Goal: Information Seeking & Learning: Learn about a topic

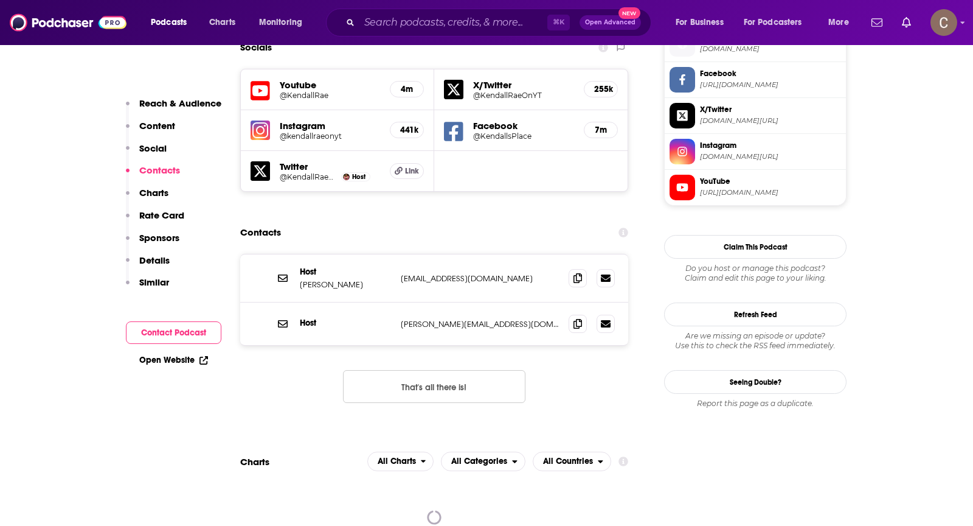
scroll to position [1108, 0]
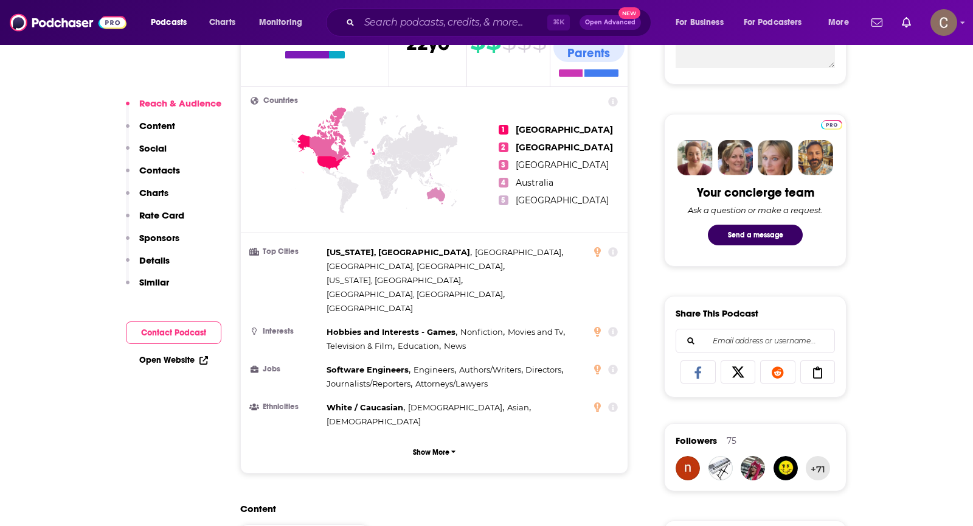
scroll to position [816, 0]
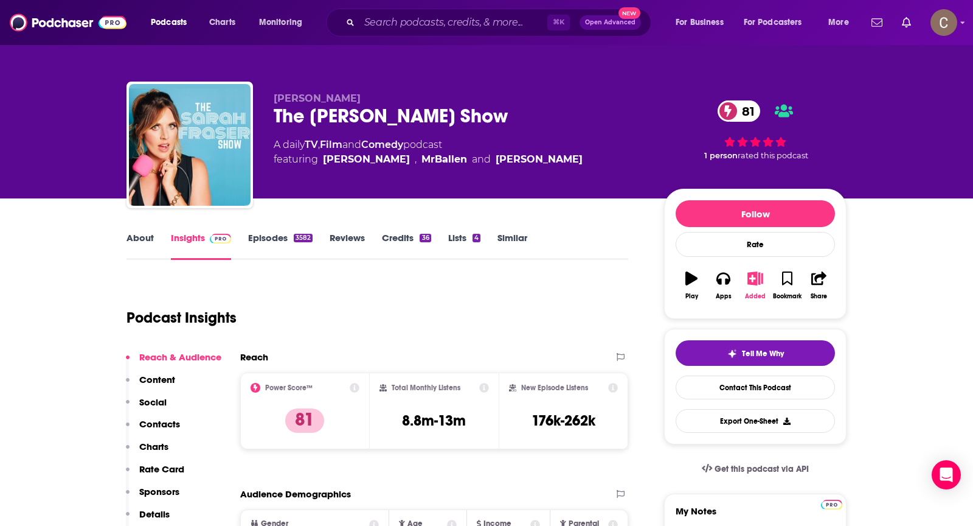
click at [750, 279] on icon "button" at bounding box center [755, 277] width 15 height 13
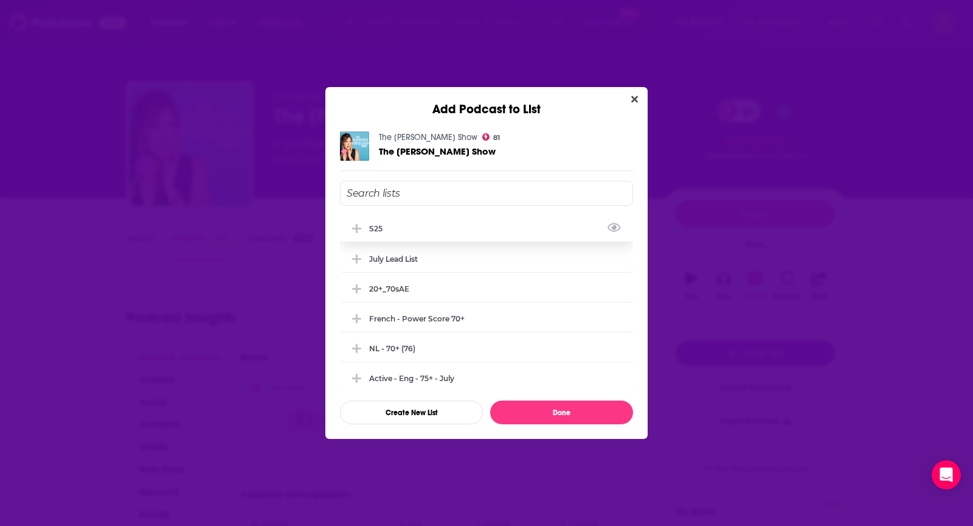
click at [419, 229] on div "s25" at bounding box center [486, 228] width 293 height 27
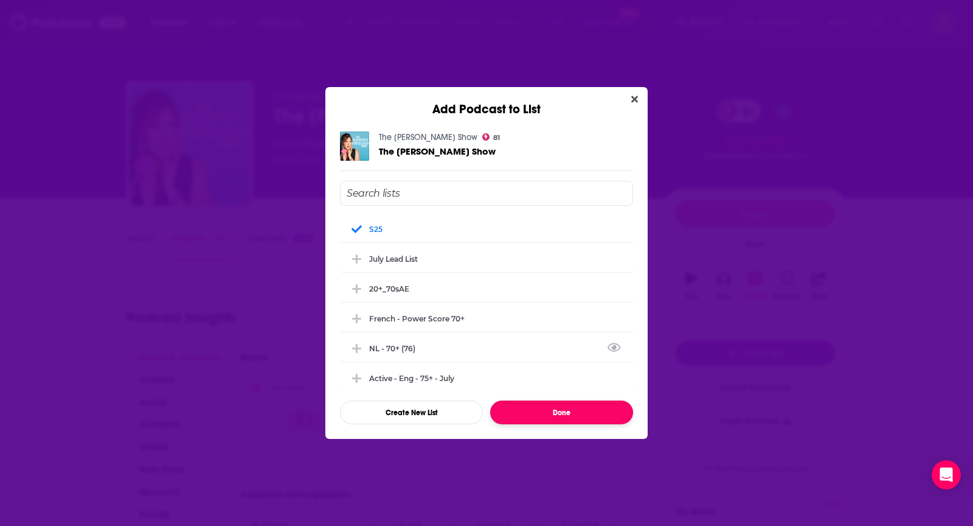
click at [515, 412] on button "Done" at bounding box center [561, 412] width 143 height 24
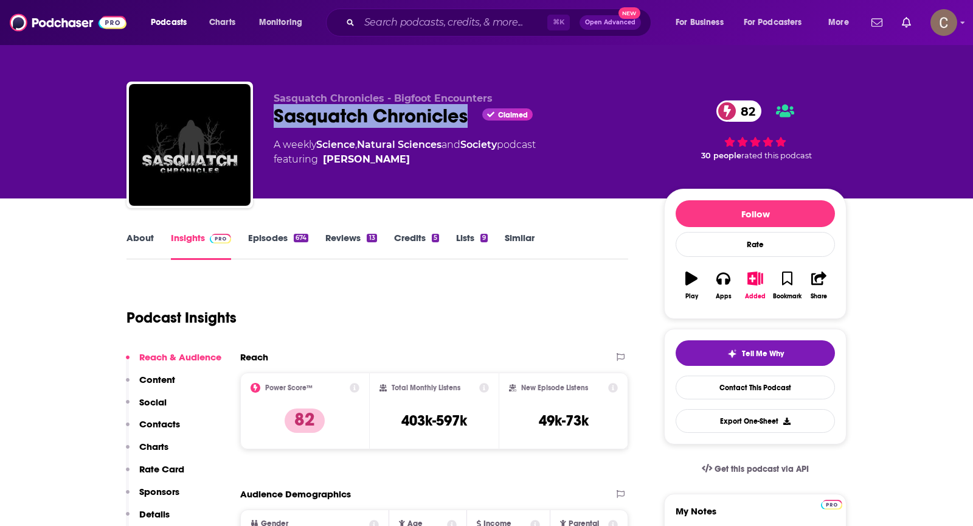
drag, startPoint x: 470, startPoint y: 112, endPoint x: 271, endPoint y: 120, distance: 199.1
click at [271, 120] on div "Sasquatch Chronicles - Bigfoot Encounters Sasquatch Chronicles Claimed 82 A wee…" at bounding box center [487, 147] width 720 height 131
copy h2 "Sasquatch Chronicles"
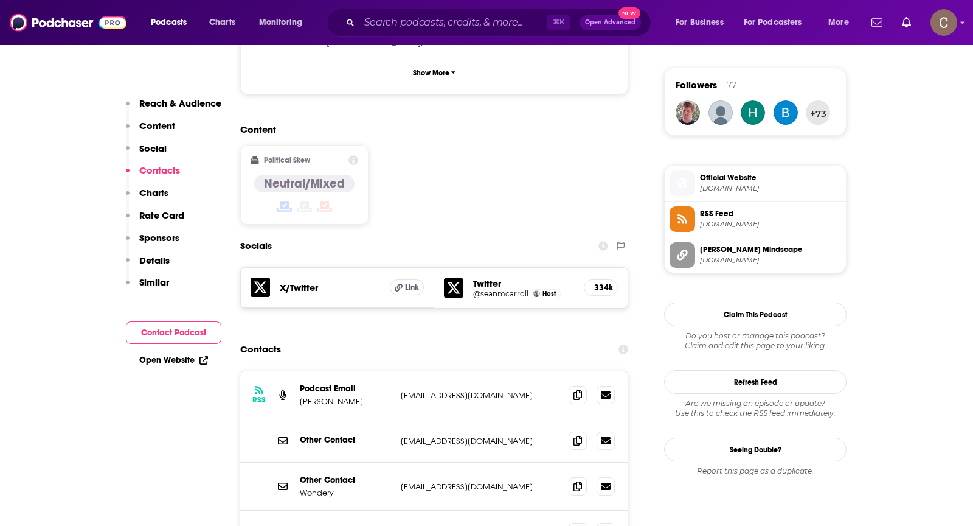
scroll to position [989, 0]
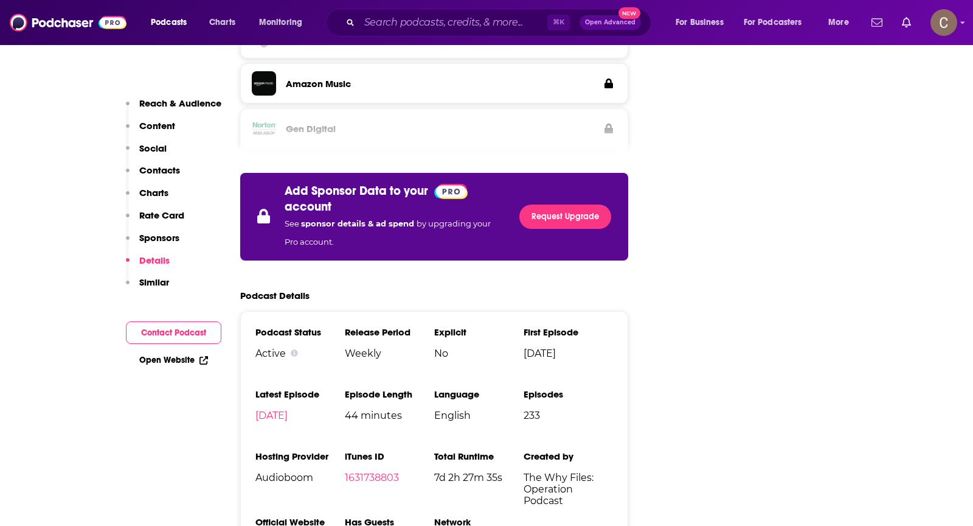
scroll to position [1884, 0]
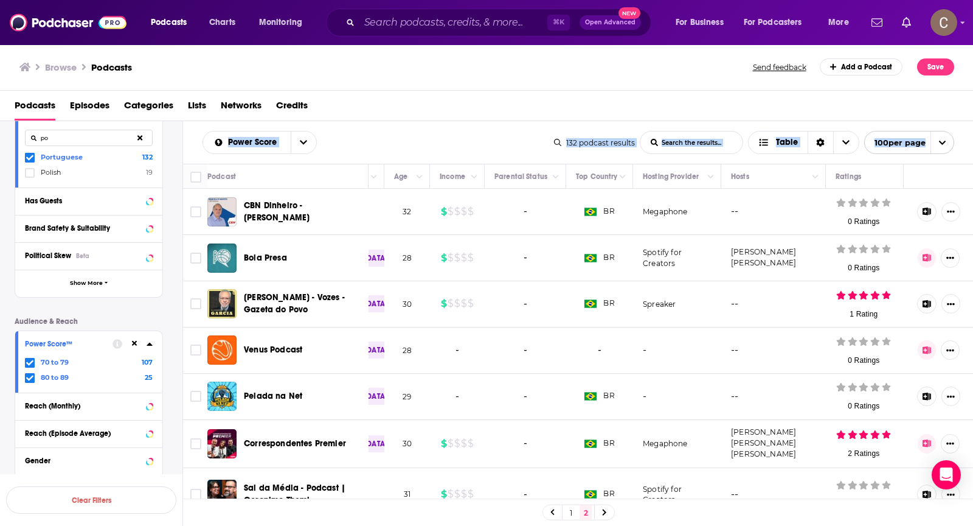
click at [133, 341] on icon at bounding box center [134, 343] width 5 height 5
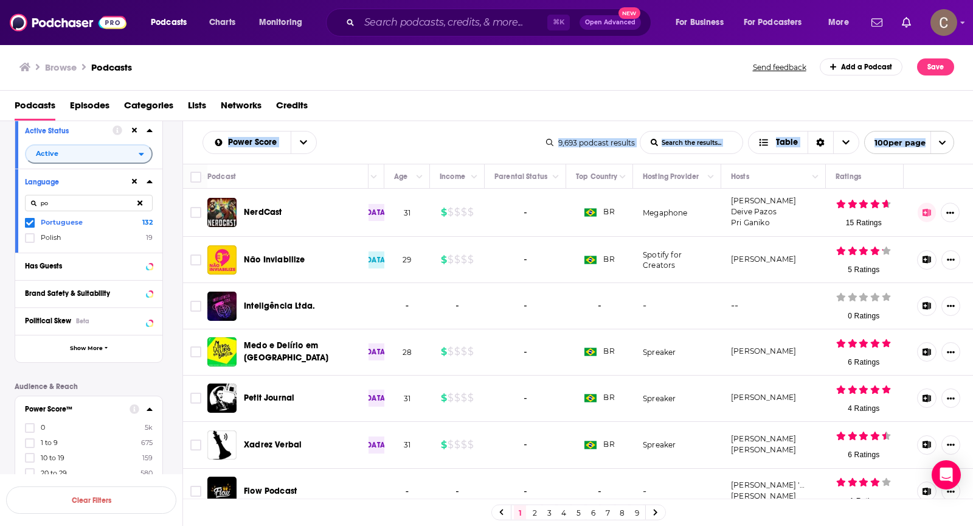
scroll to position [98, 0]
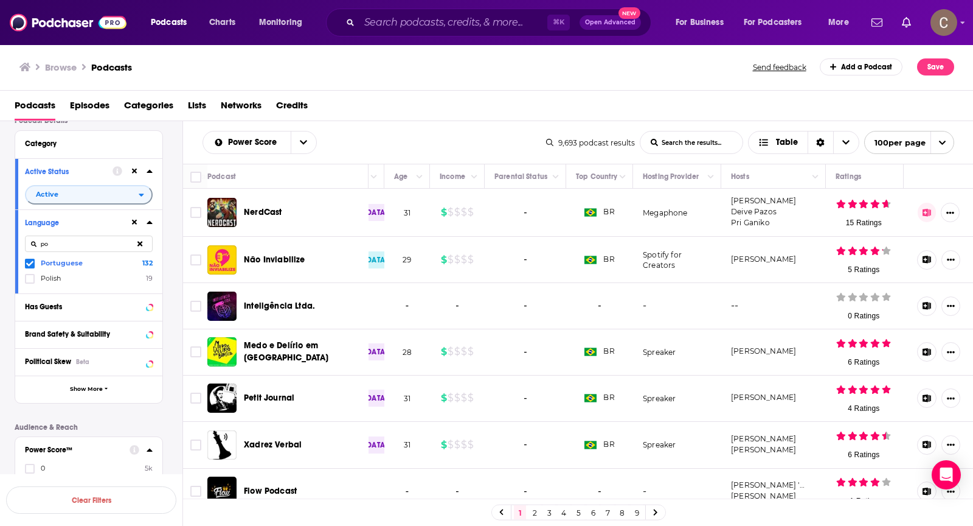
click at [32, 262] on icon at bounding box center [29, 263] width 7 height 7
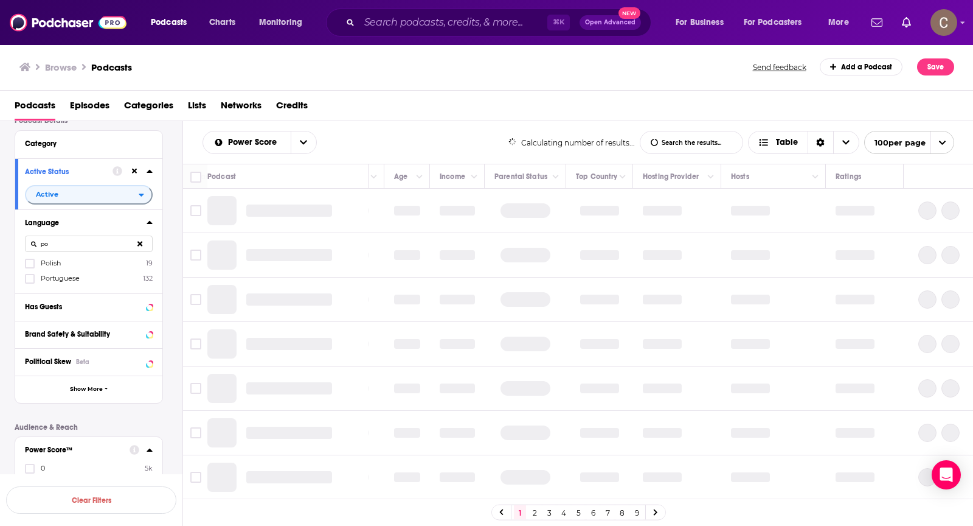
click at [144, 245] on button at bounding box center [140, 243] width 25 height 29
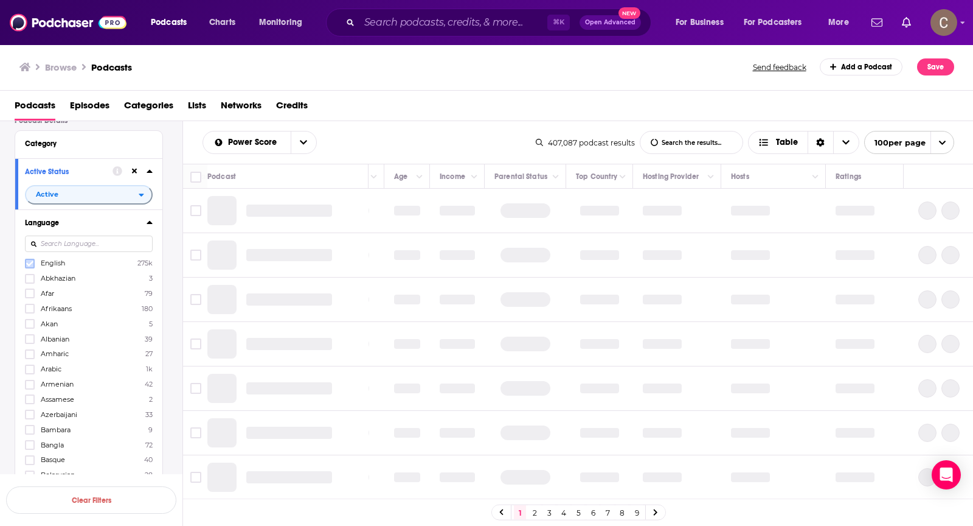
click at [30, 260] on icon at bounding box center [29, 263] width 7 height 7
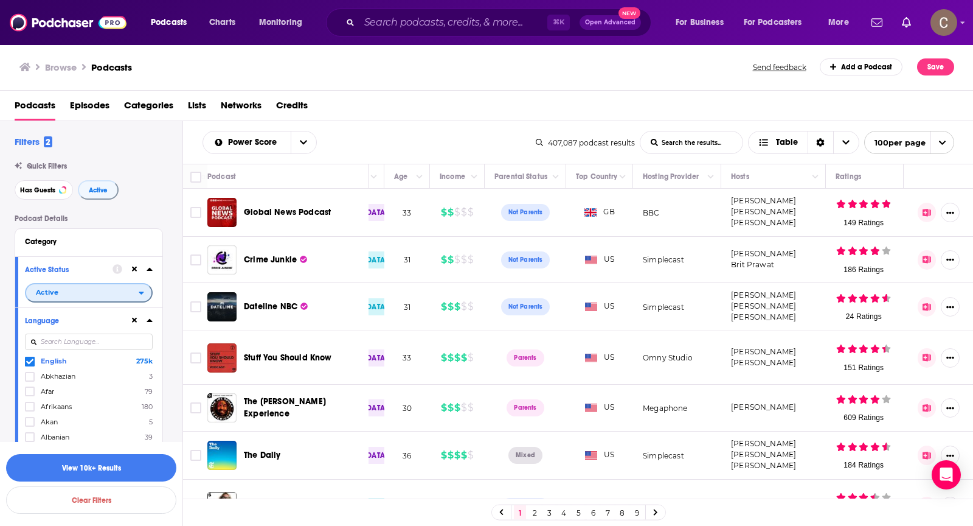
click at [141, 288] on icon "open menu" at bounding box center [141, 292] width 5 height 9
click at [109, 332] on span "132" at bounding box center [123, 332] width 55 height 7
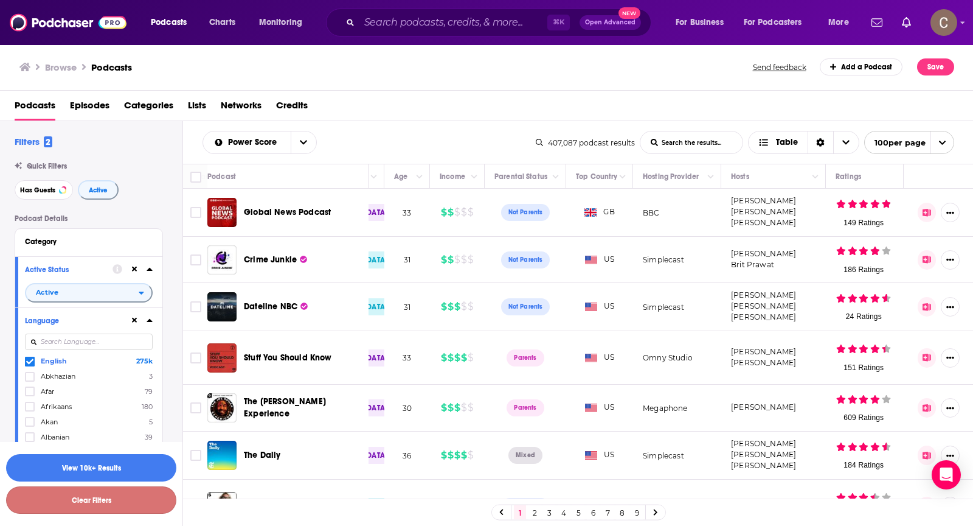
click at [111, 496] on button "Clear Filters" at bounding box center [91, 499] width 170 height 27
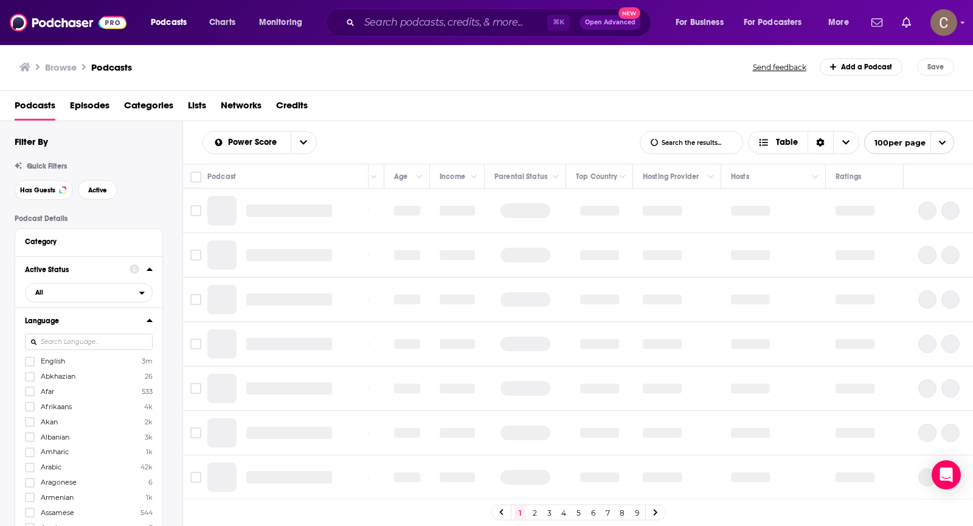
scroll to position [63, 0]
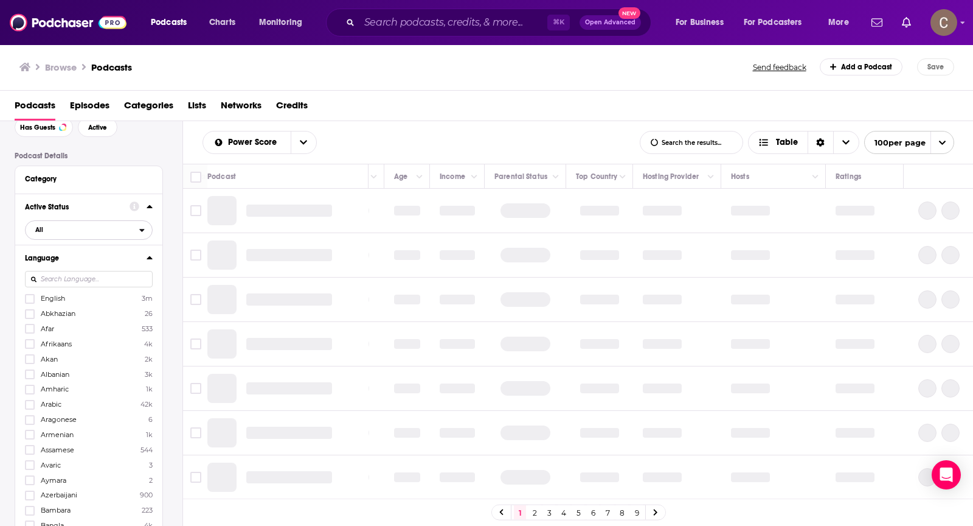
click at [69, 228] on span "All" at bounding box center [83, 229] width 114 height 16
click at [79, 263] on div "Active 407k" at bounding box center [93, 270] width 136 height 20
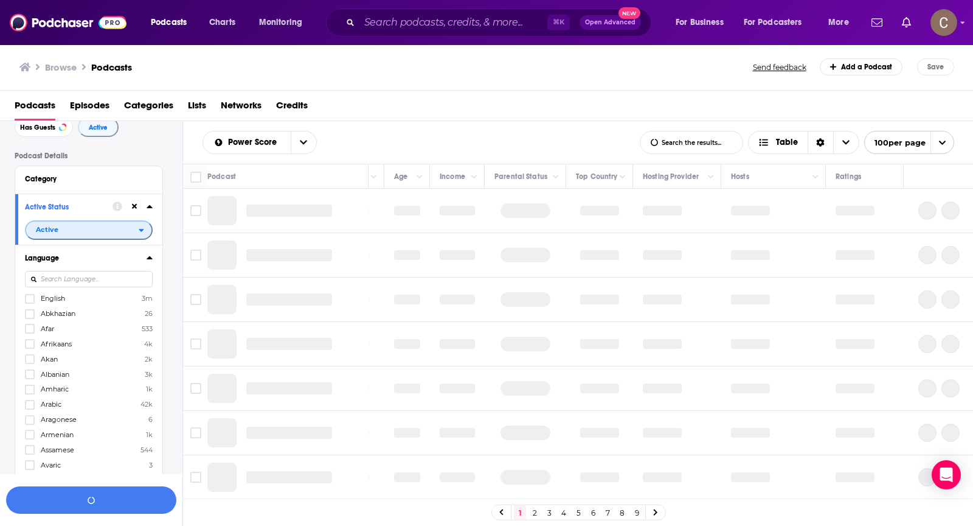
scroll to position [100, 0]
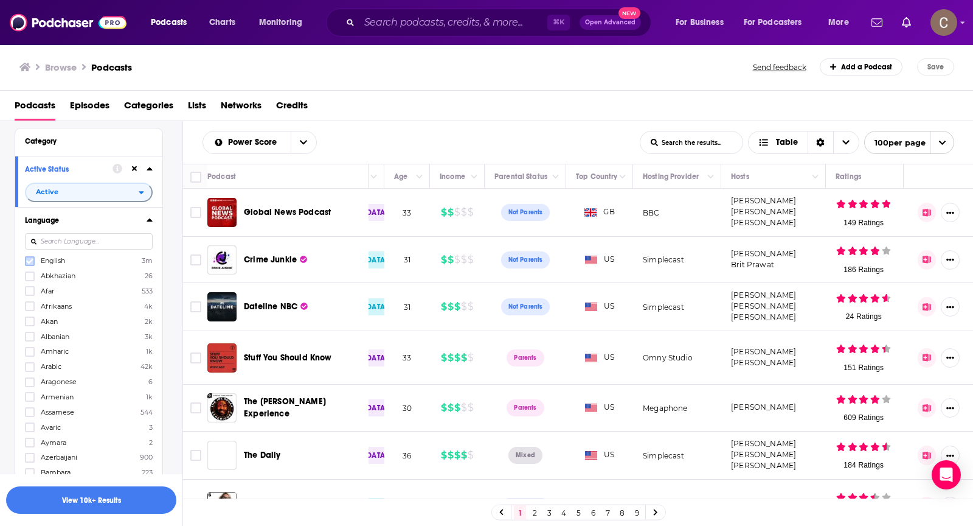
click at [31, 259] on icon at bounding box center [29, 260] width 7 height 5
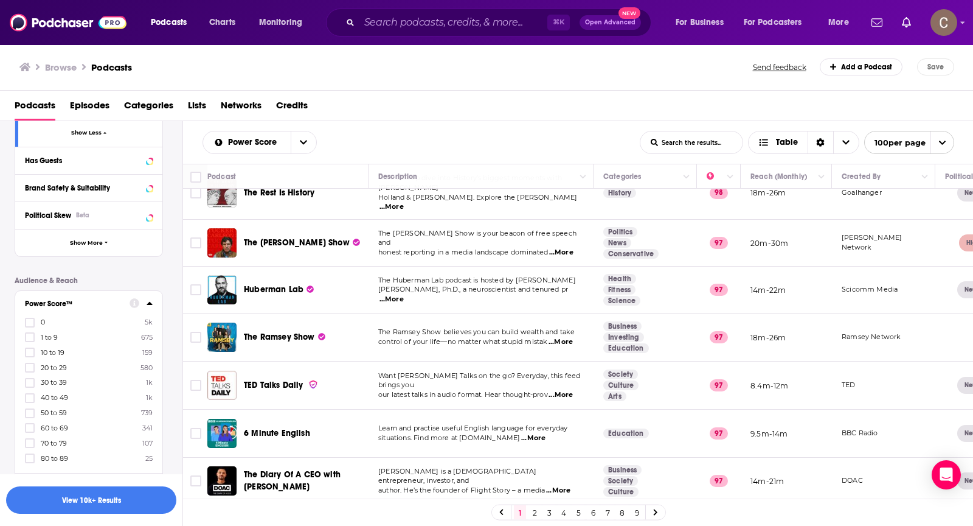
scroll to position [0, 0]
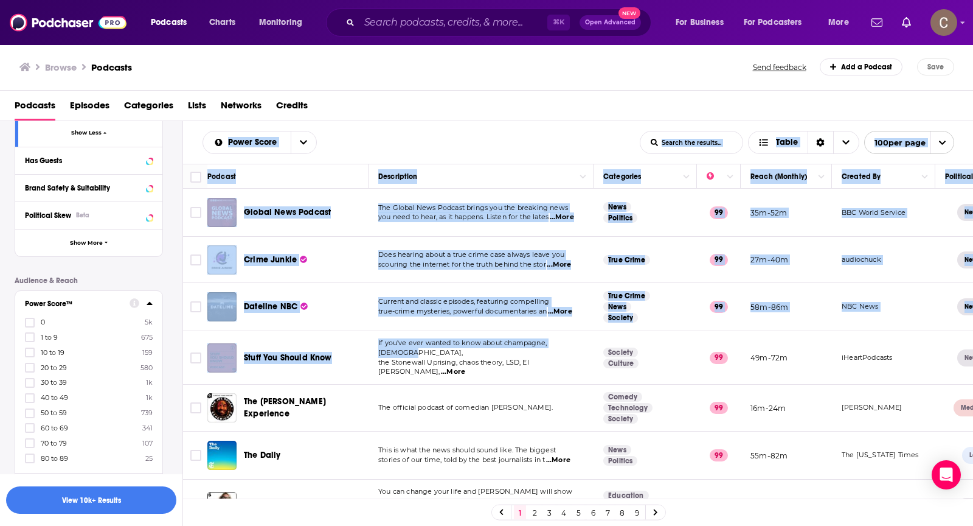
drag, startPoint x: 195, startPoint y: 136, endPoint x: 579, endPoint y: 349, distance: 438.8
click at [579, 349] on div "Power Score List Search Input Search the results... Table List Search Input Sea…" at bounding box center [578, 362] width 791 height 482
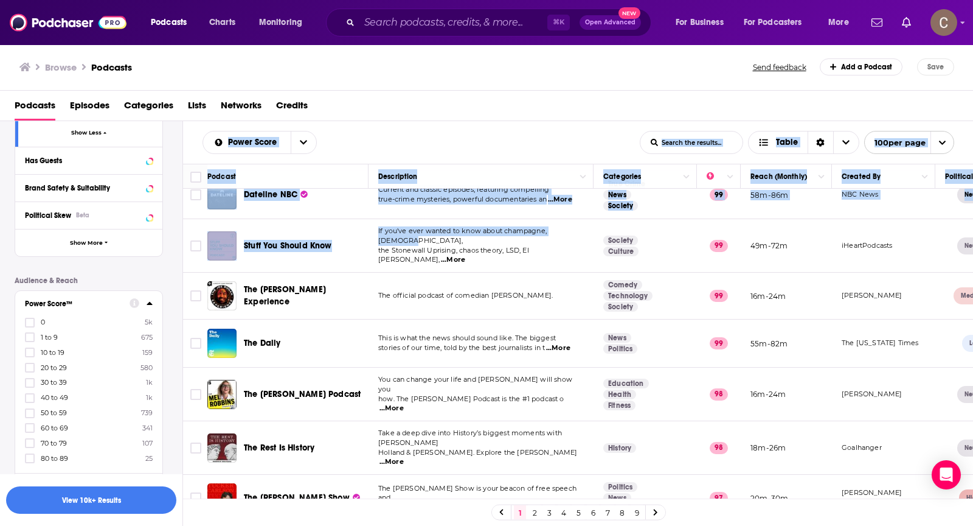
scroll to position [108, 0]
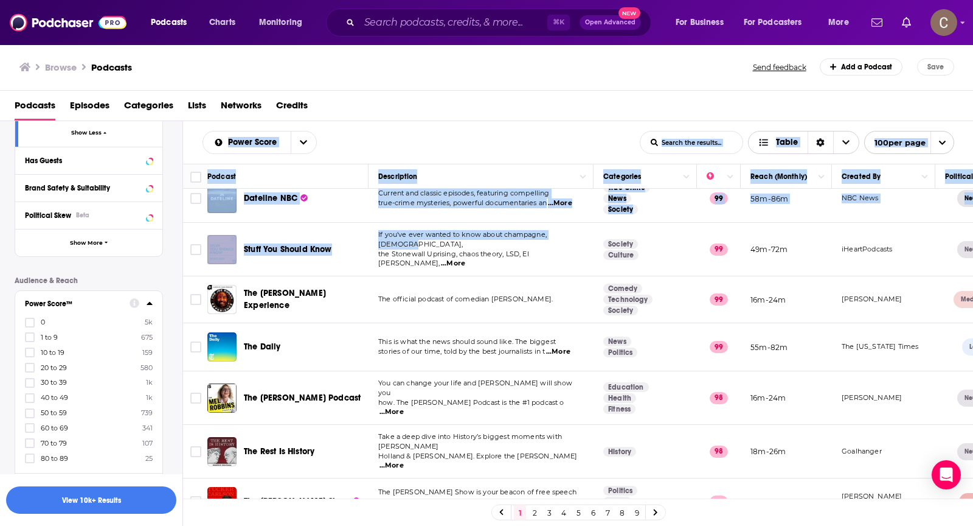
click at [813, 134] on div "Sort Direction" at bounding box center [821, 142] width 26 height 22
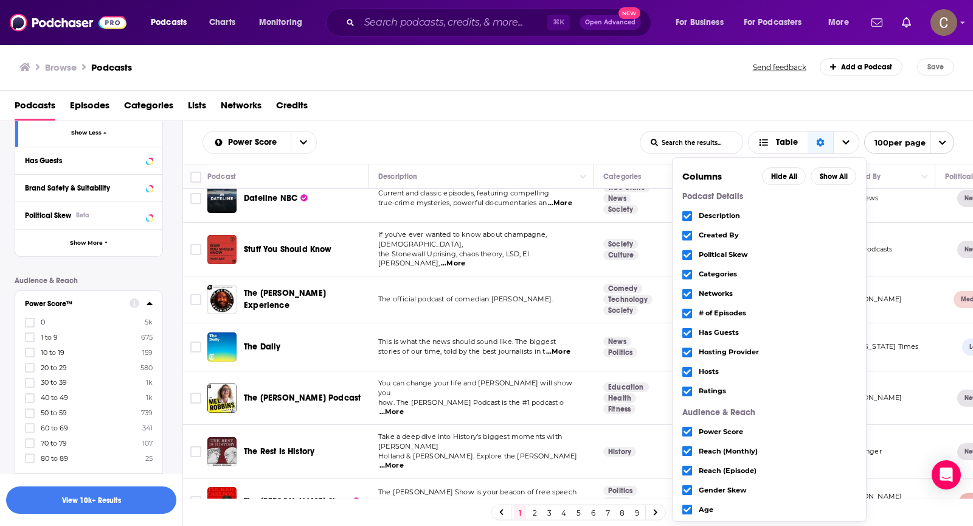
click at [450, 117] on div "Podcasts Episodes Categories Lists Networks Credits" at bounding box center [490, 108] width 950 height 25
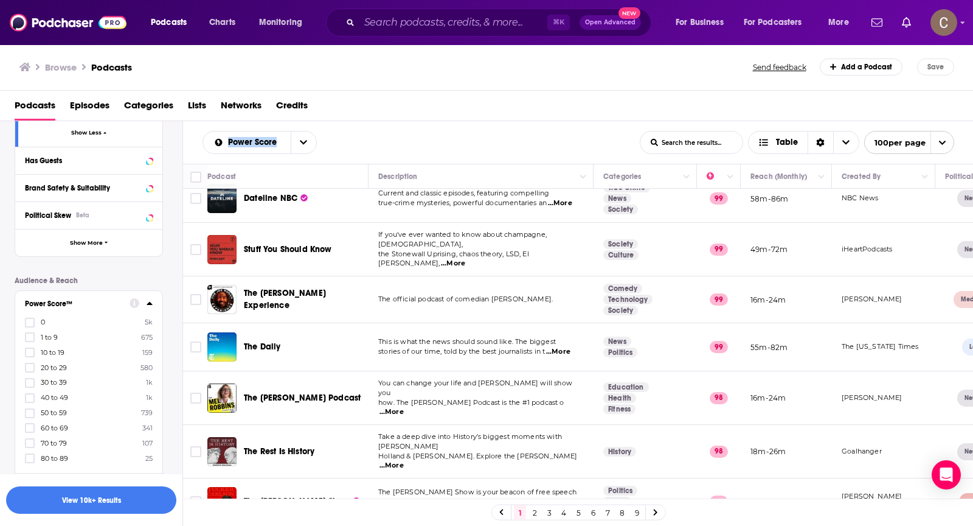
drag, startPoint x: 195, startPoint y: 128, endPoint x: 521, endPoint y: 225, distance: 340.9
click at [521, 225] on div "Power Score List Search Input Search the results... Table List Search Input Sea…" at bounding box center [578, 362] width 791 height 482
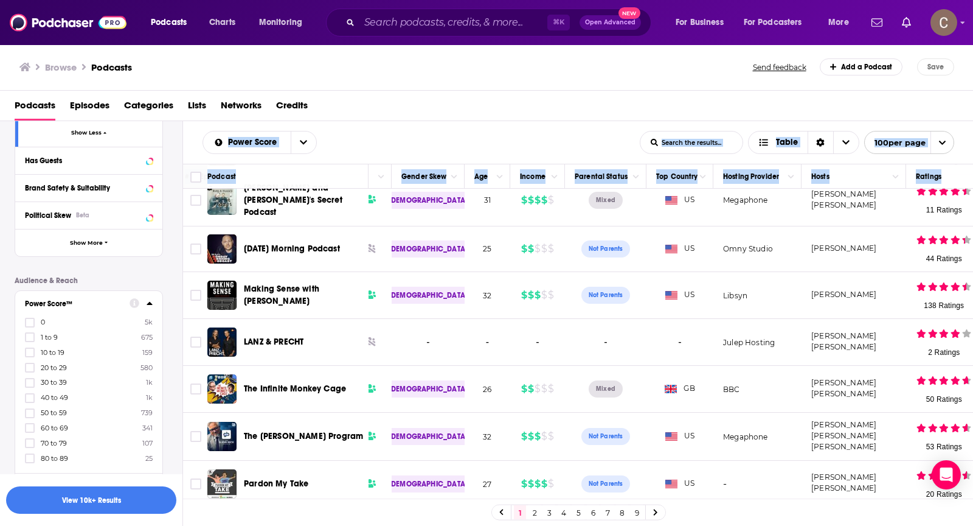
scroll to position [4408, 1035]
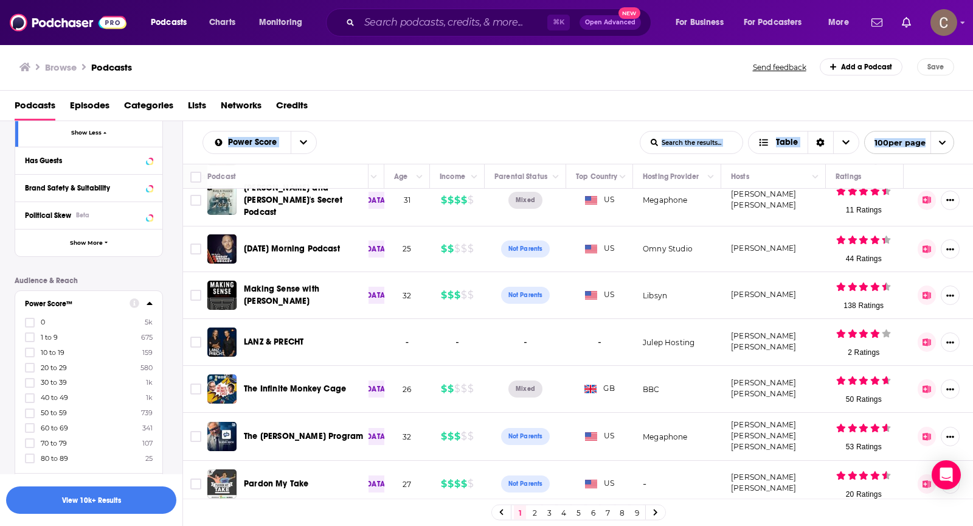
copy div "Power Score List Search Input Search the results... Table List Search Input Sea…"
click at [534, 512] on link "2" at bounding box center [535, 512] width 12 height 15
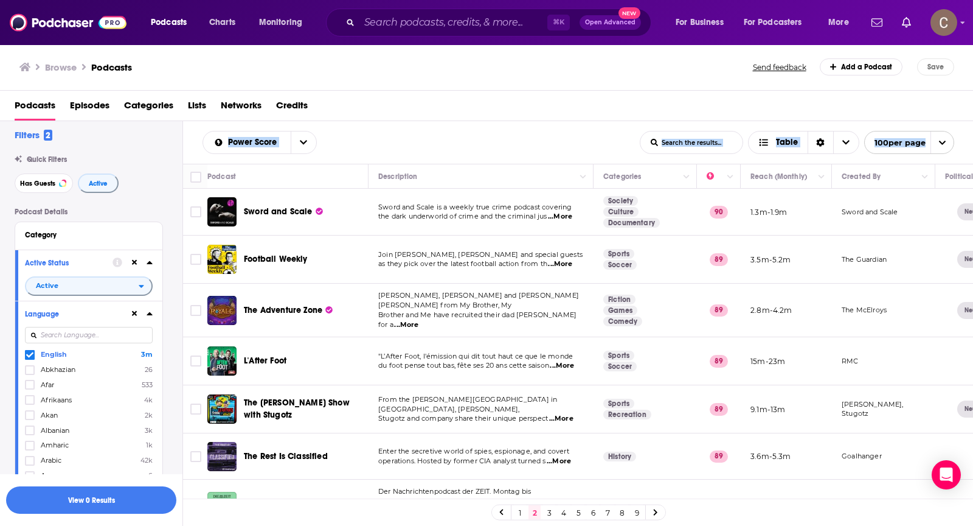
click at [186, 191] on td at bounding box center [195, 212] width 24 height 47
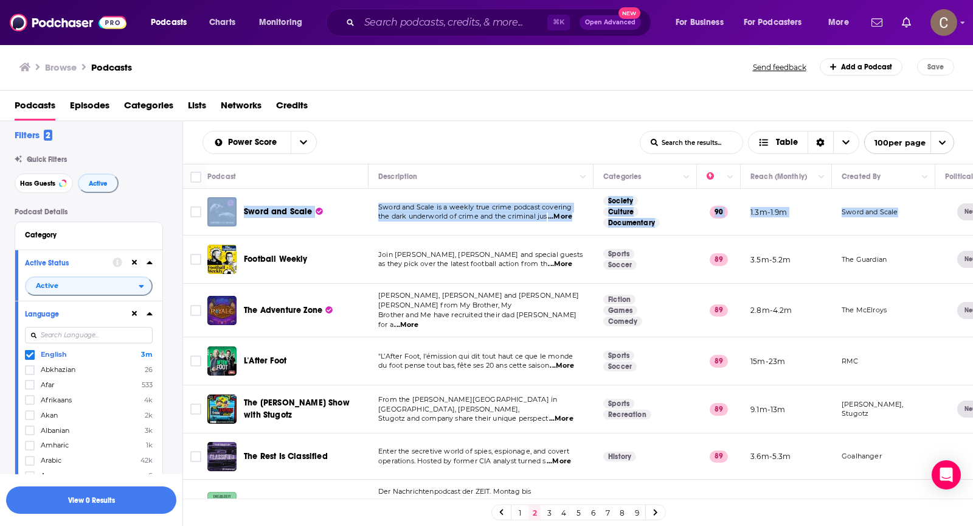
drag, startPoint x: 194, startPoint y: 195, endPoint x: 927, endPoint y: 221, distance: 733.0
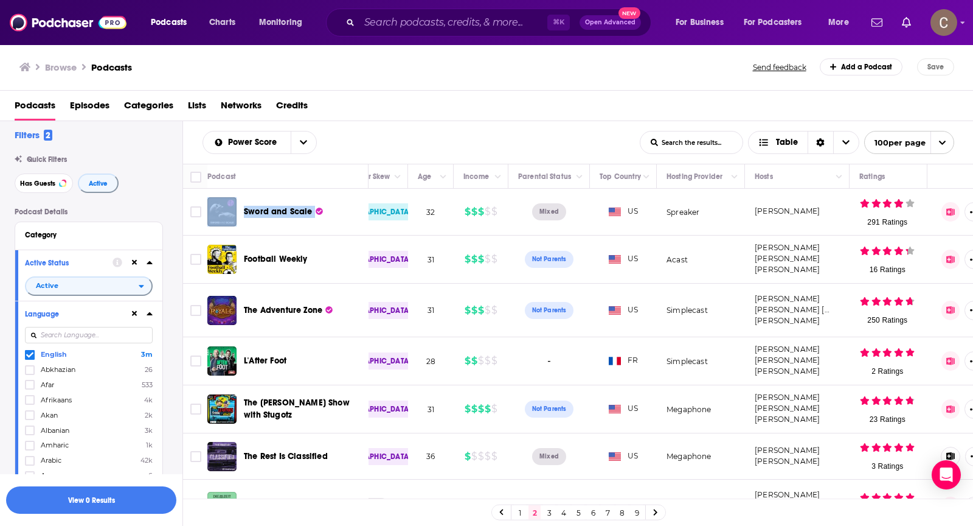
scroll to position [0, 1035]
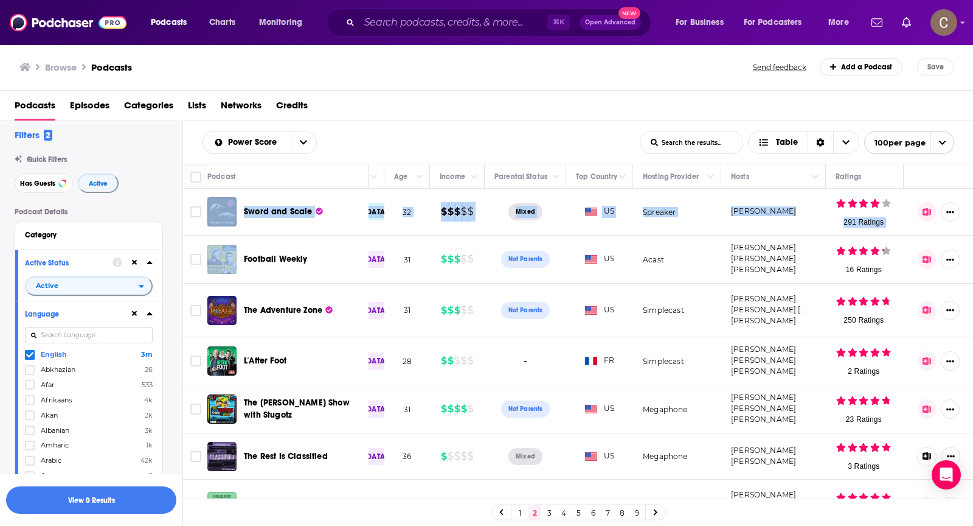
click at [934, 198] on div at bounding box center [939, 211] width 50 height 27
copy table "Sword and Scale Sword and Scale is a weekly true crime podcast covering the dar…"
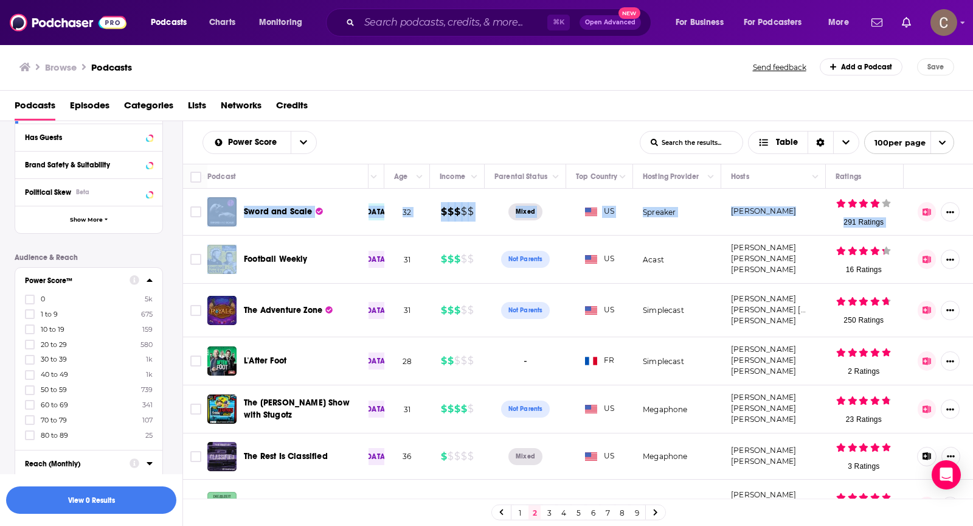
scroll to position [4142, 0]
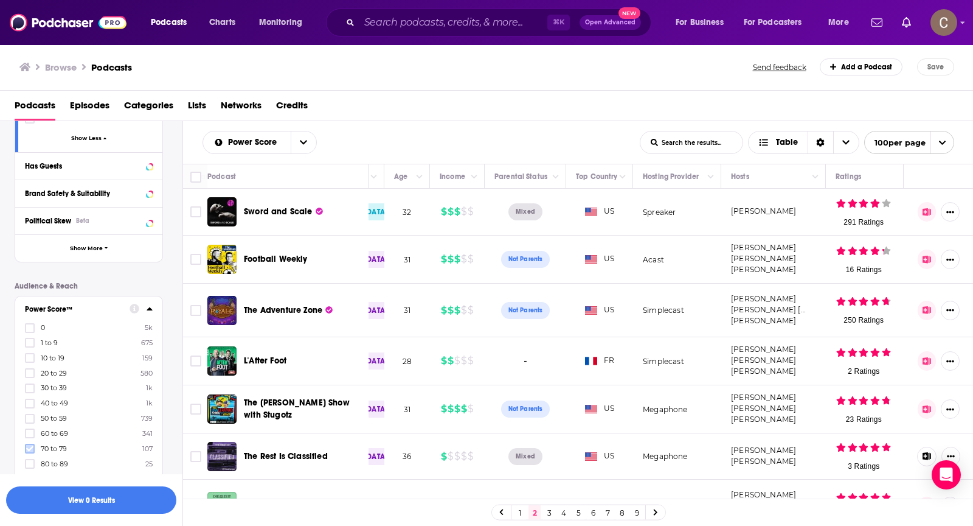
click at [27, 445] on icon at bounding box center [29, 448] width 7 height 7
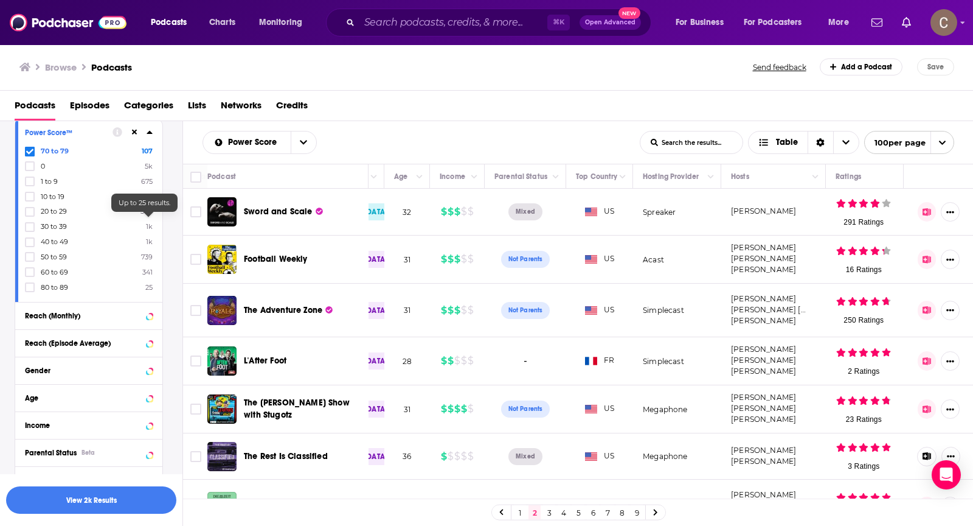
scroll to position [4330, 0]
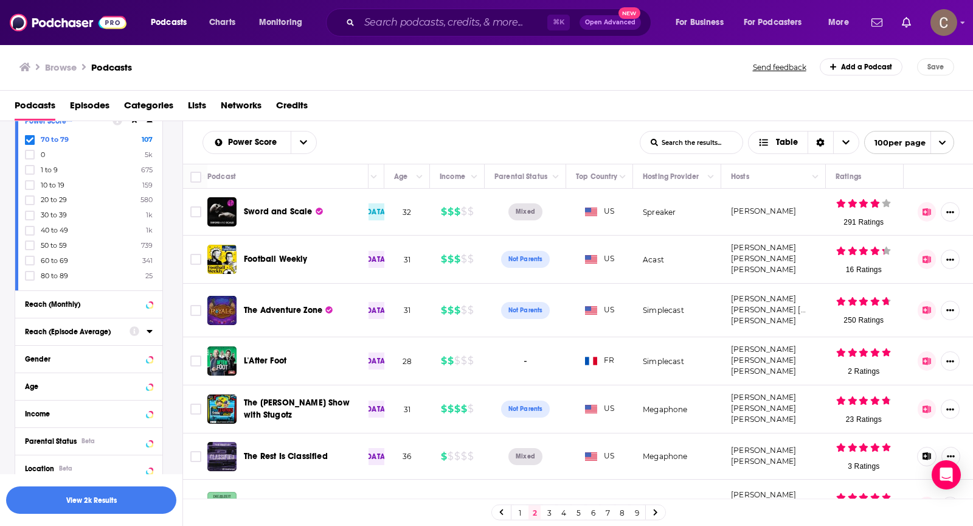
click at [98, 327] on div "Reach (Episode Average)" at bounding box center [73, 331] width 97 height 9
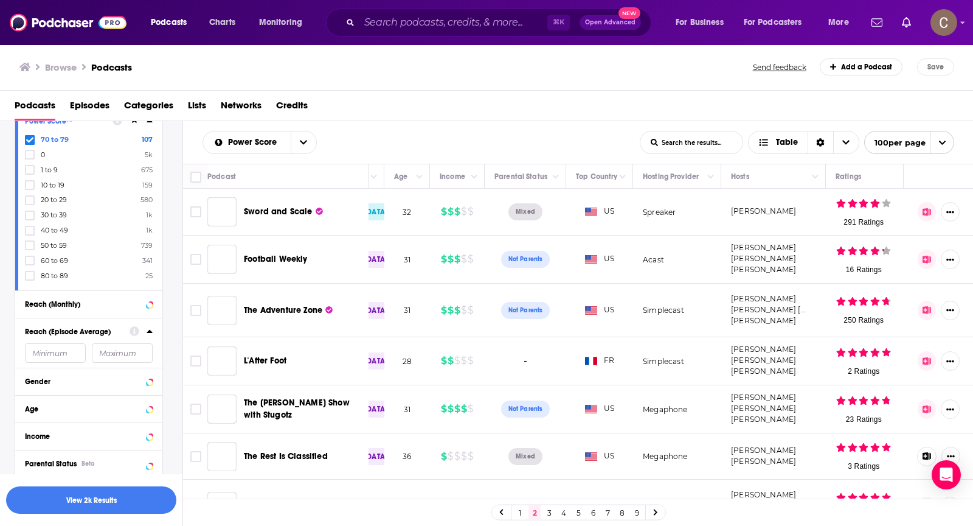
click at [74, 343] on input "number" at bounding box center [55, 352] width 61 height 19
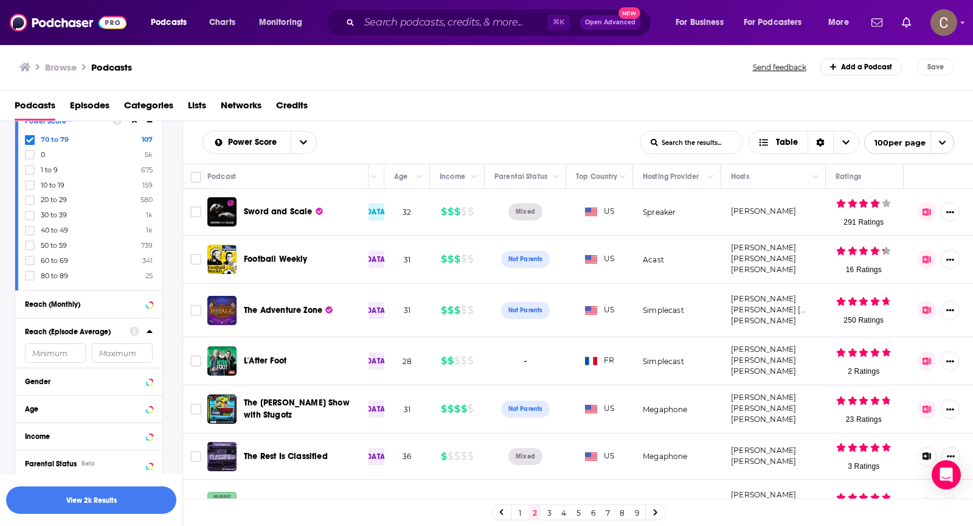
click at [49, 343] on input "number" at bounding box center [55, 352] width 61 height 19
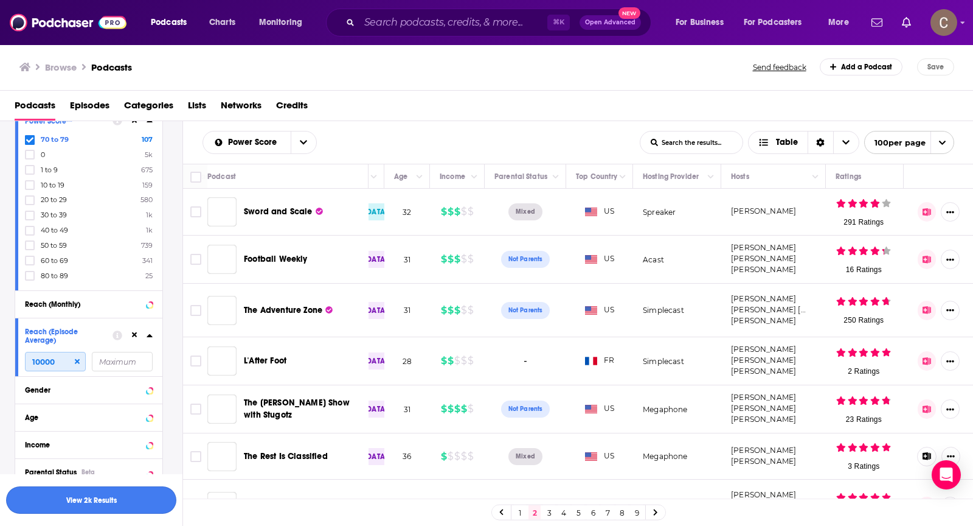
type input "10000"
click at [111, 501] on button "View 2k Results" at bounding box center [91, 499] width 170 height 27
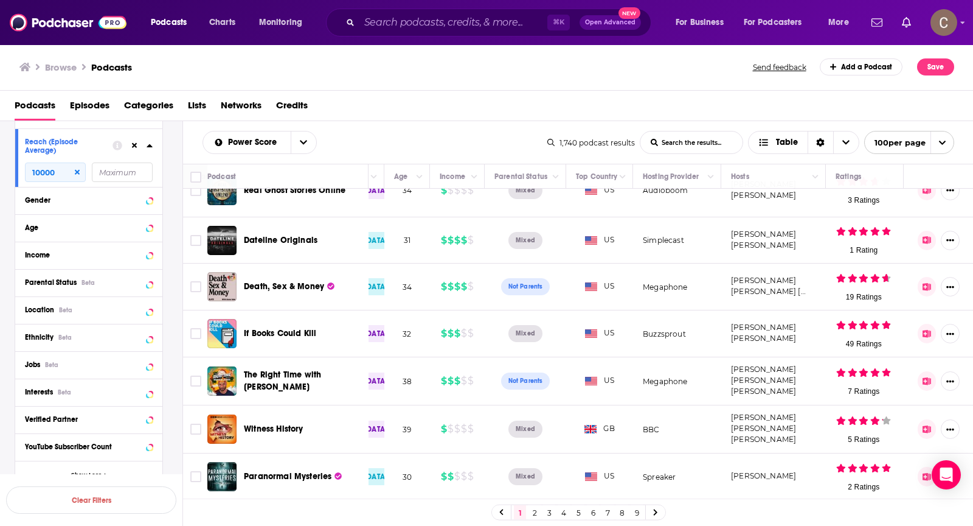
scroll to position [0, 1035]
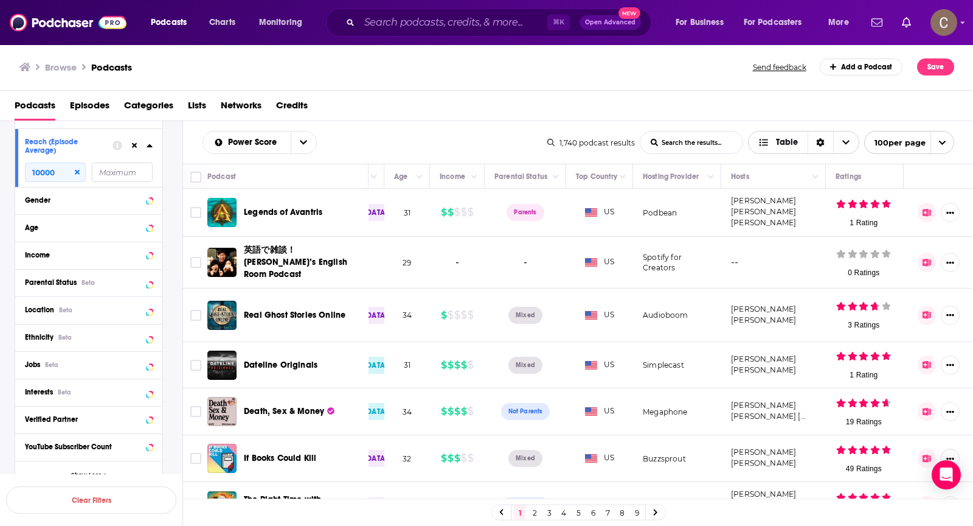
click at [826, 137] on div "Sort Direction" at bounding box center [821, 142] width 26 height 22
click at [775, 81] on div "Browse Podcasts Send feedback Add a Podcast Save" at bounding box center [487, 67] width 974 height 47
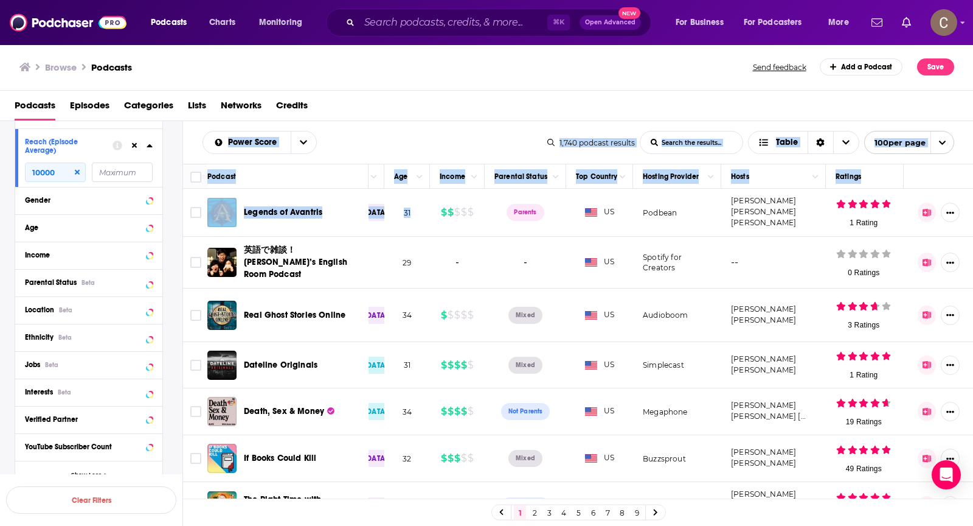
drag, startPoint x: 200, startPoint y: 127, endPoint x: 397, endPoint y: 217, distance: 217.0
click at [397, 217] on div "Power Score List Search Input Search the results... Table 1,740 podcast results…" at bounding box center [578, 362] width 791 height 482
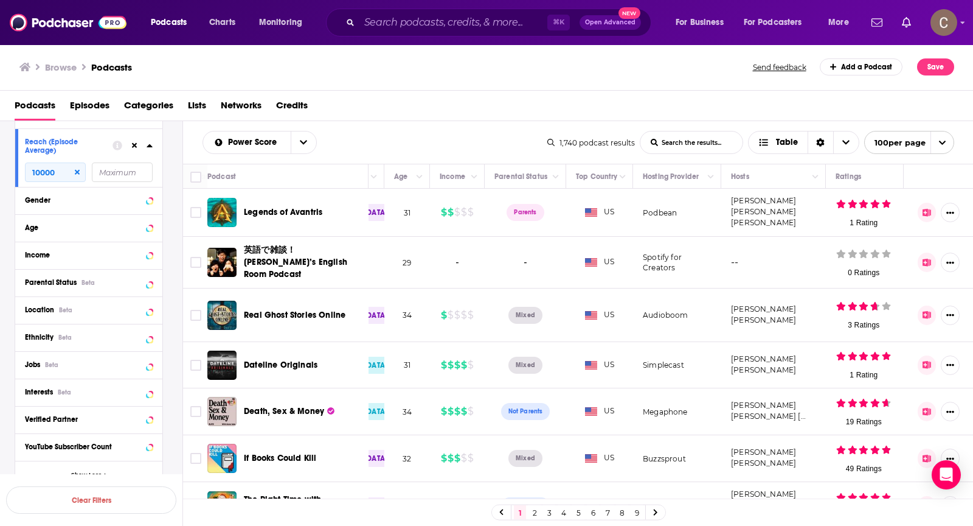
click at [191, 160] on div "Power Score List Search Input Search the results... Table 1,740 podcast results…" at bounding box center [578, 142] width 791 height 43
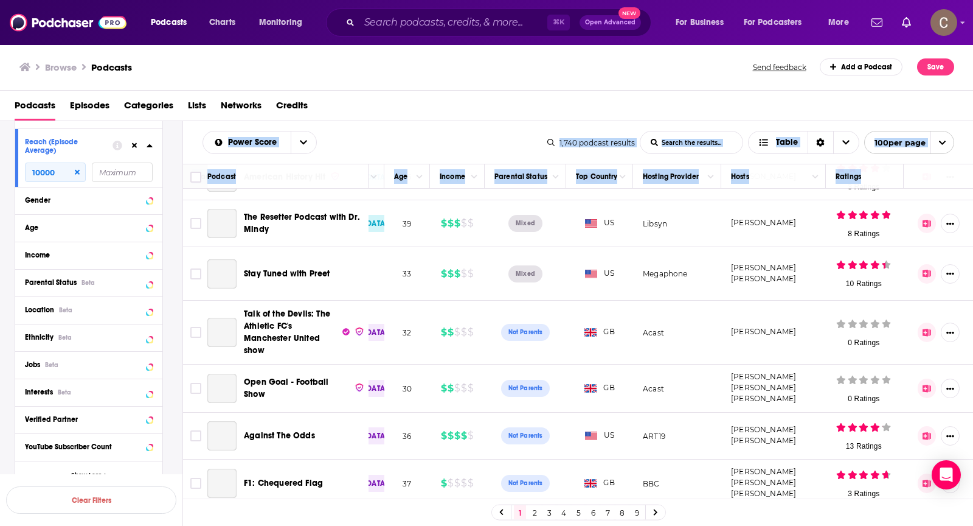
scroll to position [4408, 1035]
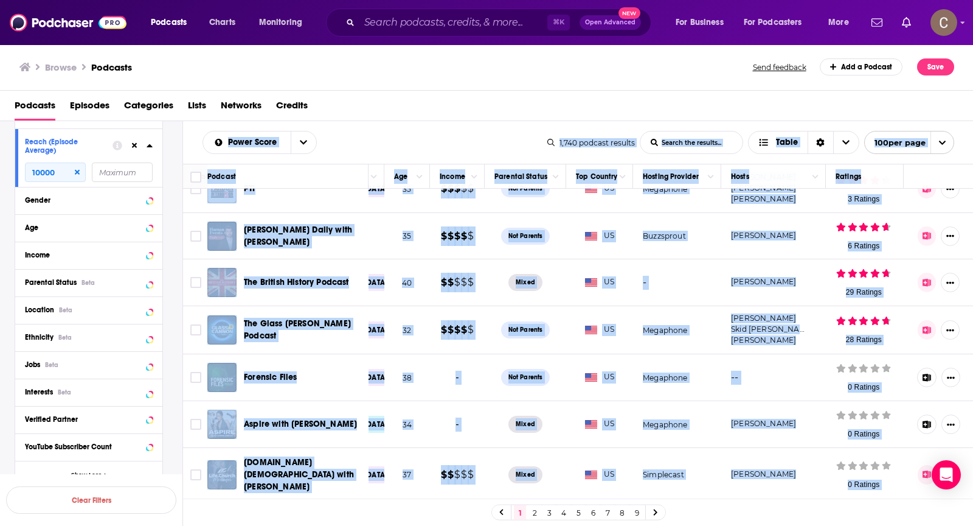
drag, startPoint x: 191, startPoint y: 160, endPoint x: 889, endPoint y: 454, distance: 758.0
click at [889, 454] on div "Power Score List Search Input Search the results... Table 1,740 podcast results…" at bounding box center [578, 362] width 791 height 482
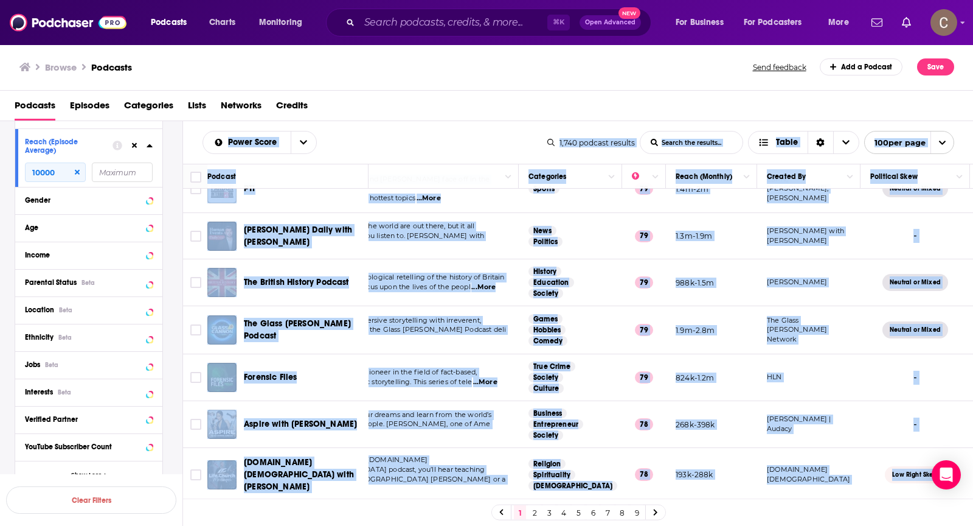
scroll to position [4408, 0]
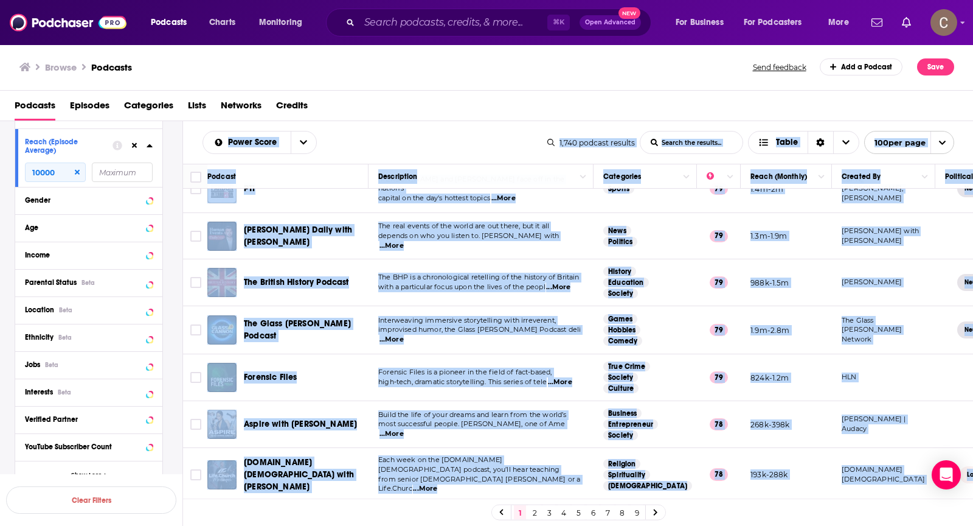
copy div "Power Score List Search Input Search the results... Table 1,740 podcast results…"
click at [534, 510] on link "2" at bounding box center [535, 512] width 12 height 15
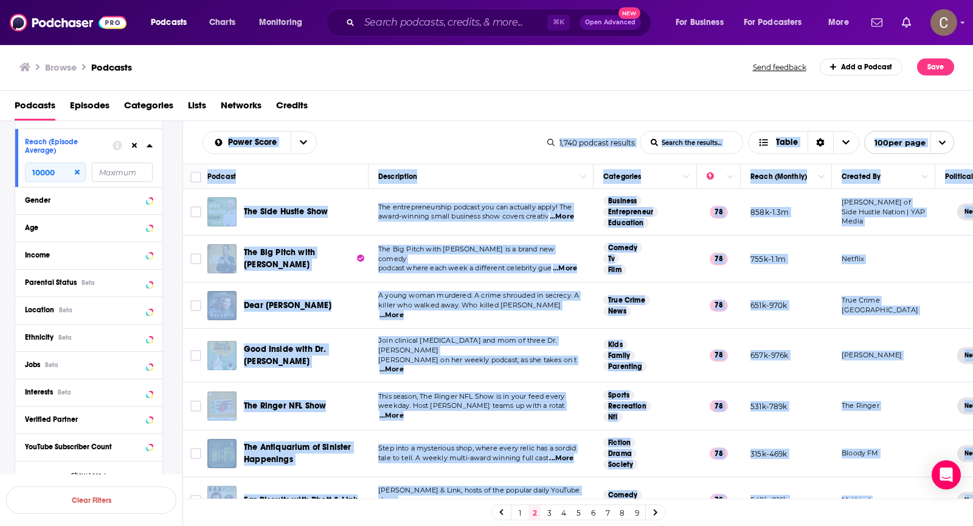
click at [549, 512] on link "3" at bounding box center [549, 512] width 12 height 15
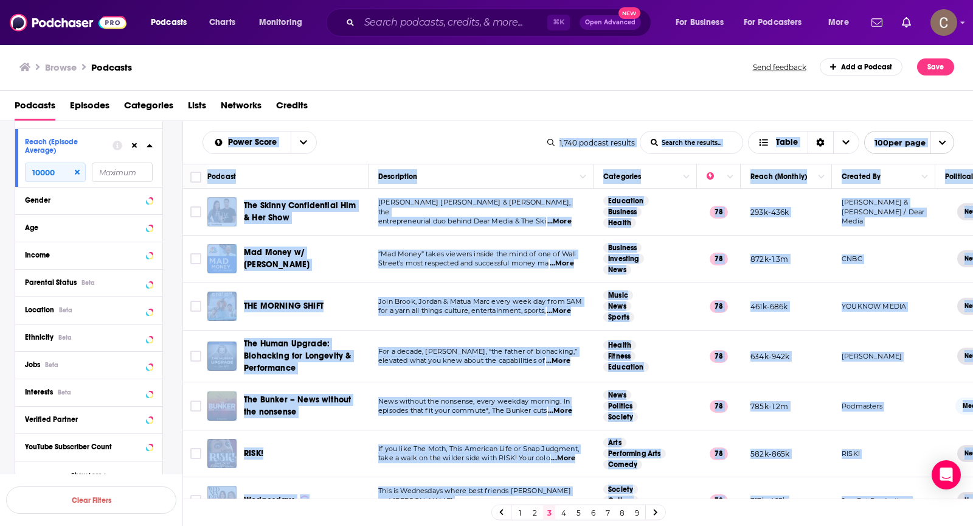
click at [563, 513] on link "4" at bounding box center [564, 512] width 12 height 15
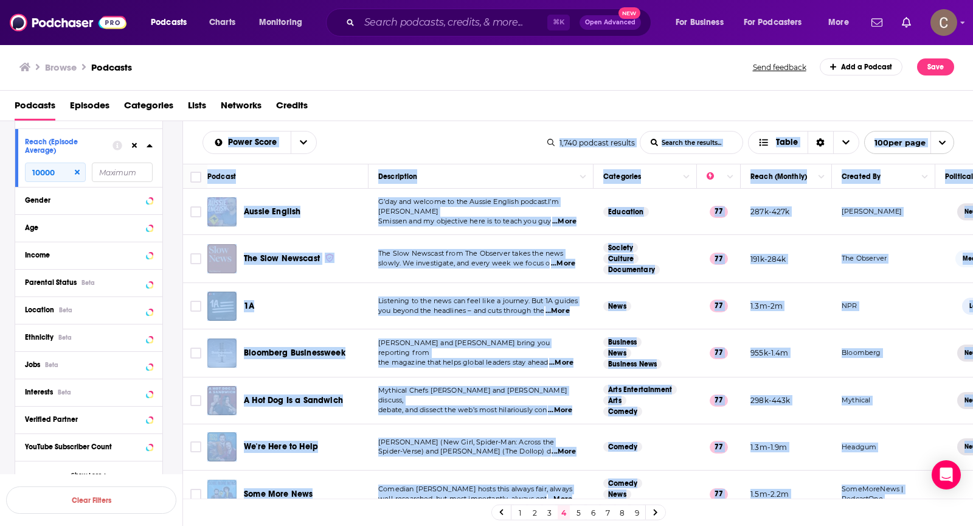
click at [579, 512] on link "5" at bounding box center [579, 512] width 12 height 15
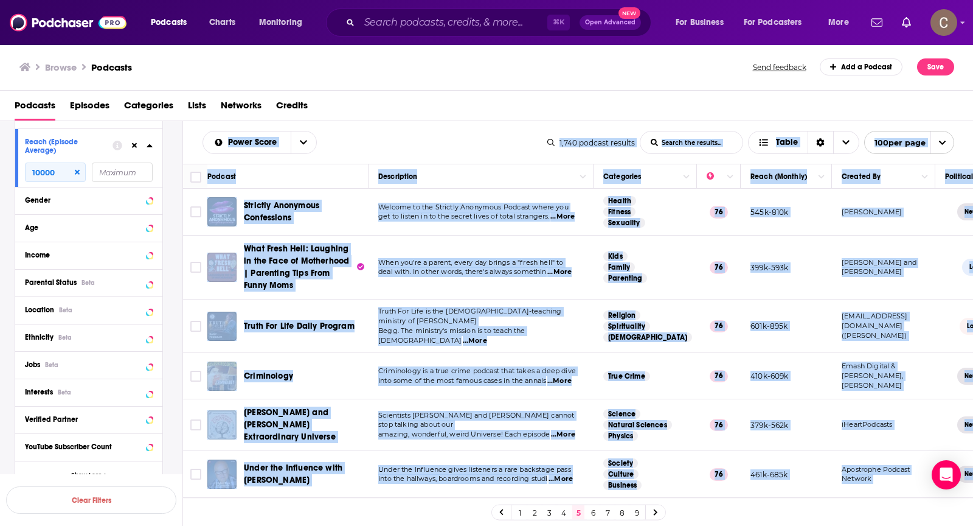
click at [594, 512] on link "6" at bounding box center [593, 512] width 12 height 15
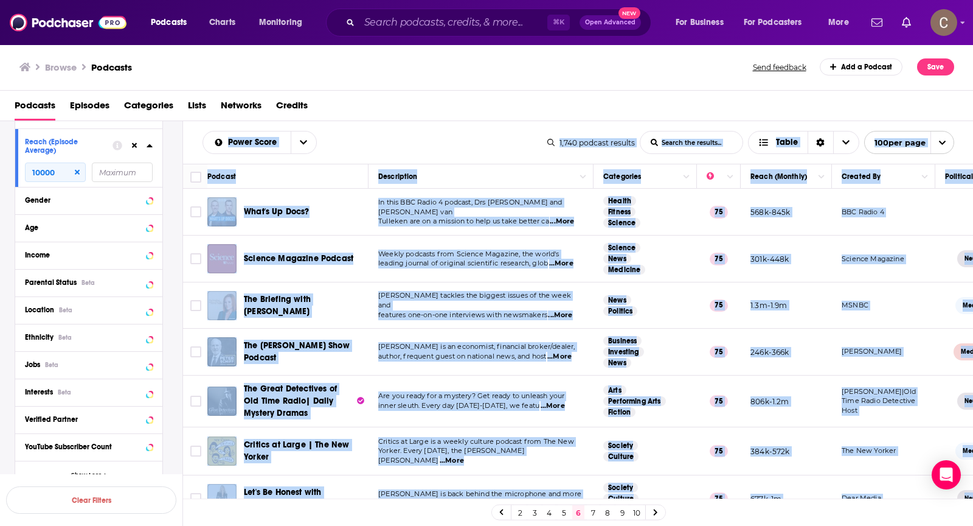
click at [592, 513] on link "7" at bounding box center [593, 512] width 12 height 15
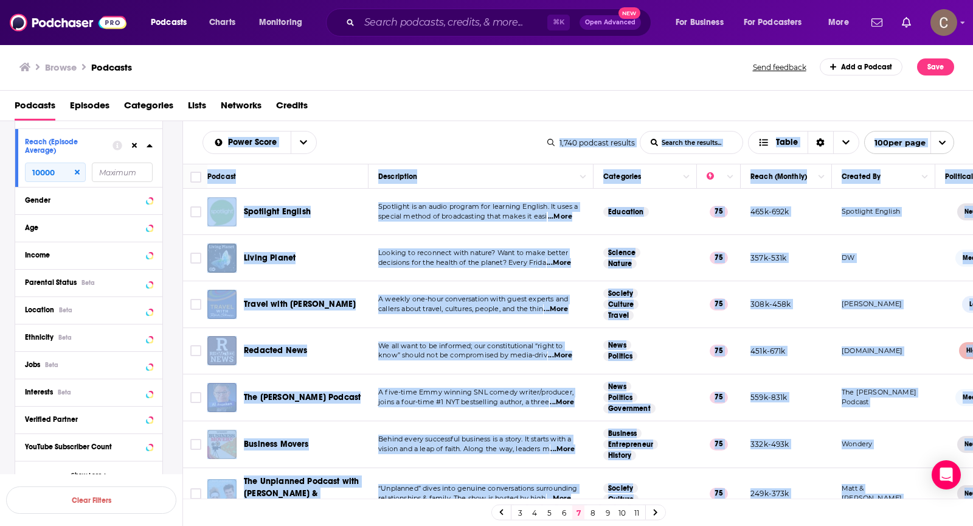
click at [593, 513] on link "8" at bounding box center [593, 512] width 12 height 15
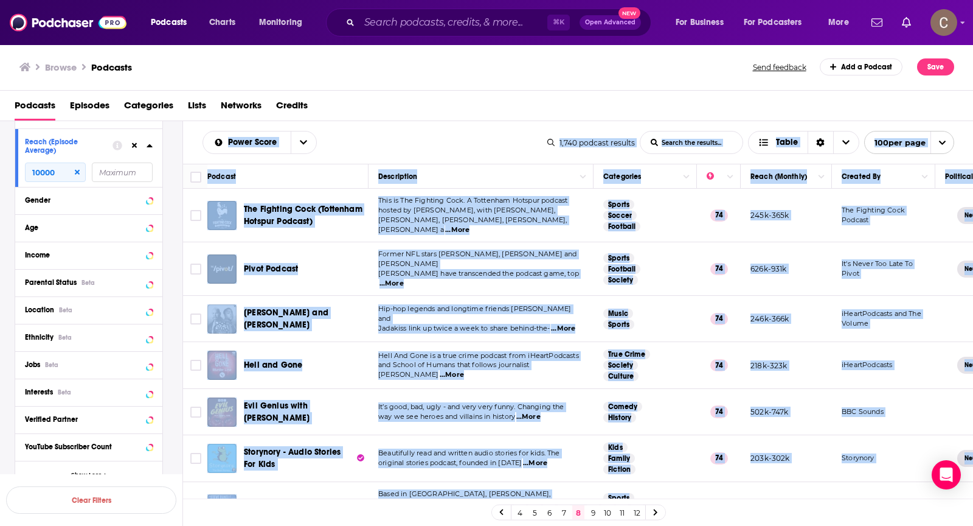
click at [592, 513] on link "9" at bounding box center [593, 512] width 12 height 15
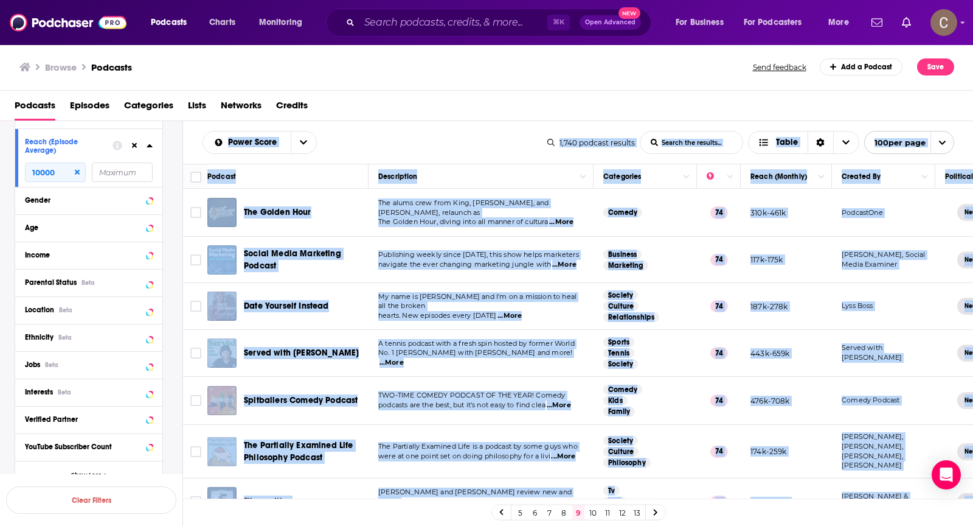
click at [590, 514] on link "10" at bounding box center [593, 512] width 12 height 15
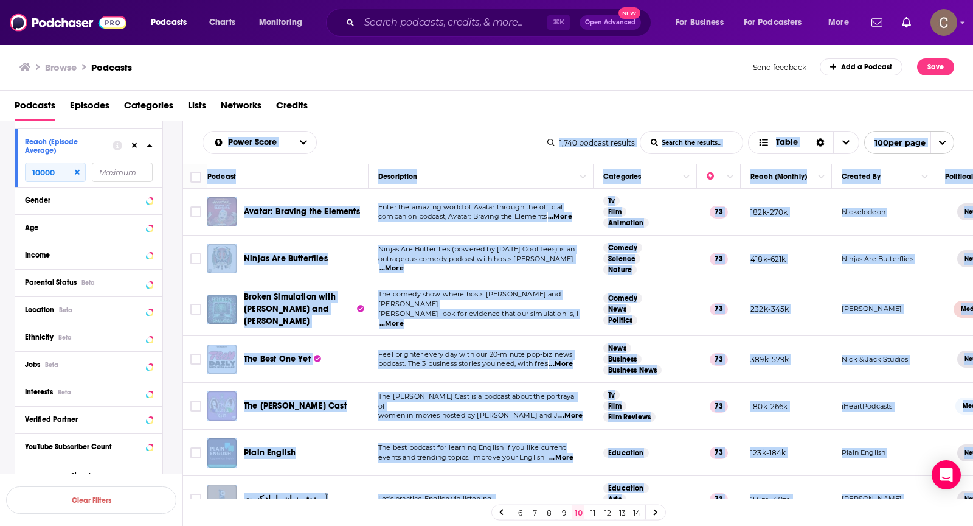
click at [591, 515] on link "11" at bounding box center [593, 512] width 12 height 15
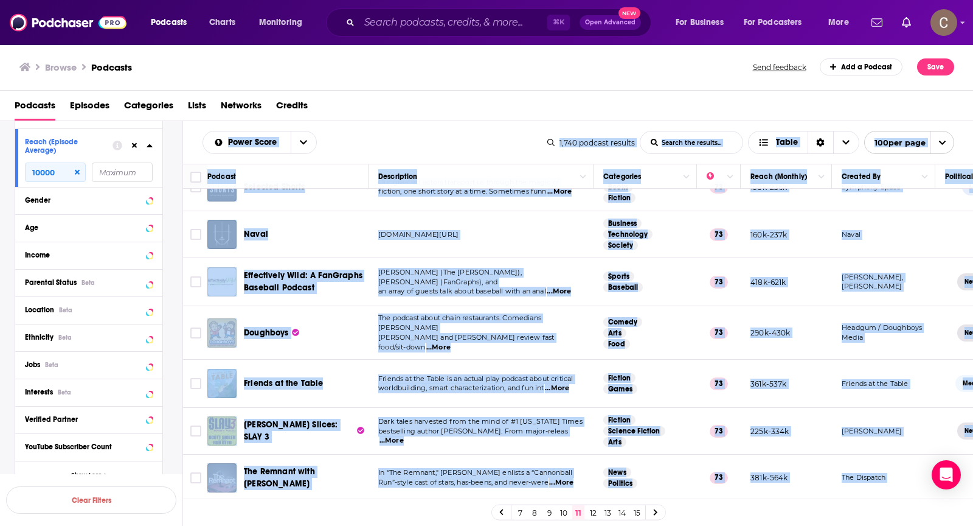
scroll to position [506, 0]
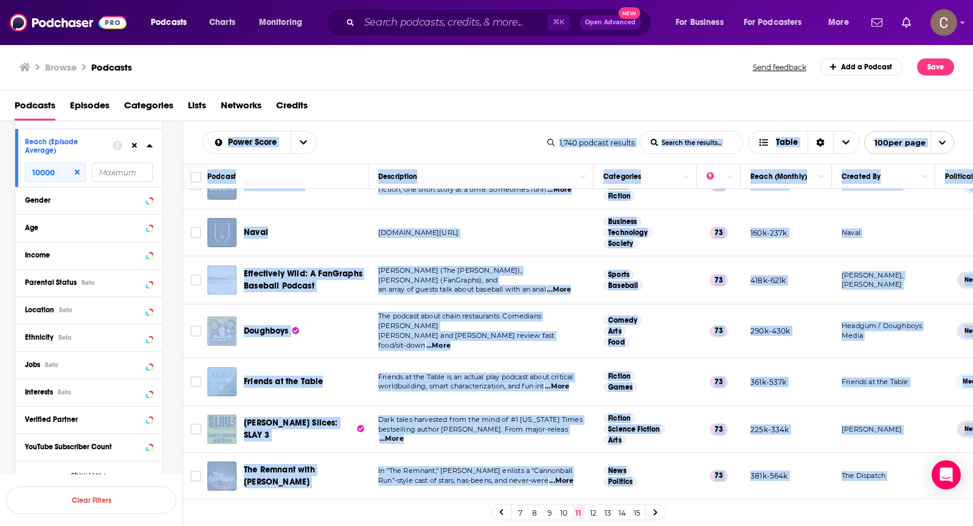
click at [591, 512] on link "12" at bounding box center [593, 512] width 12 height 15
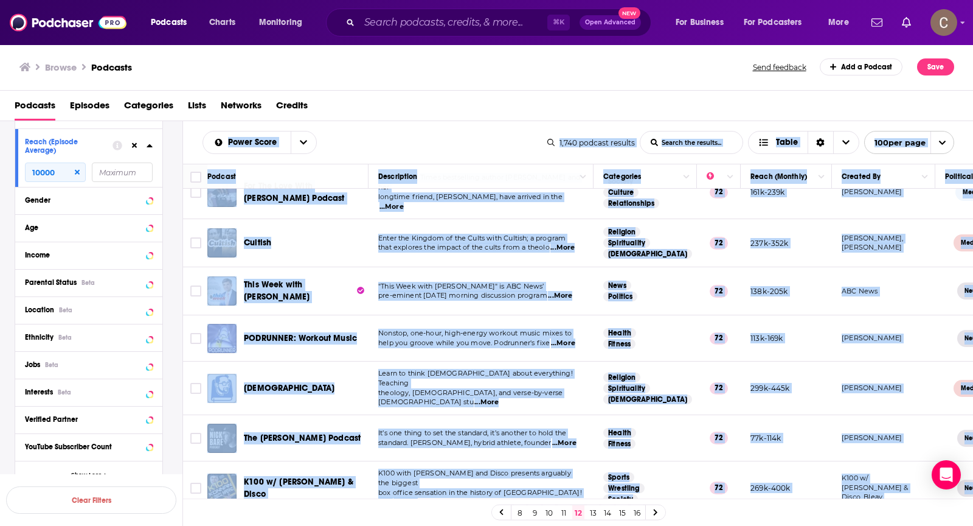
scroll to position [27, 0]
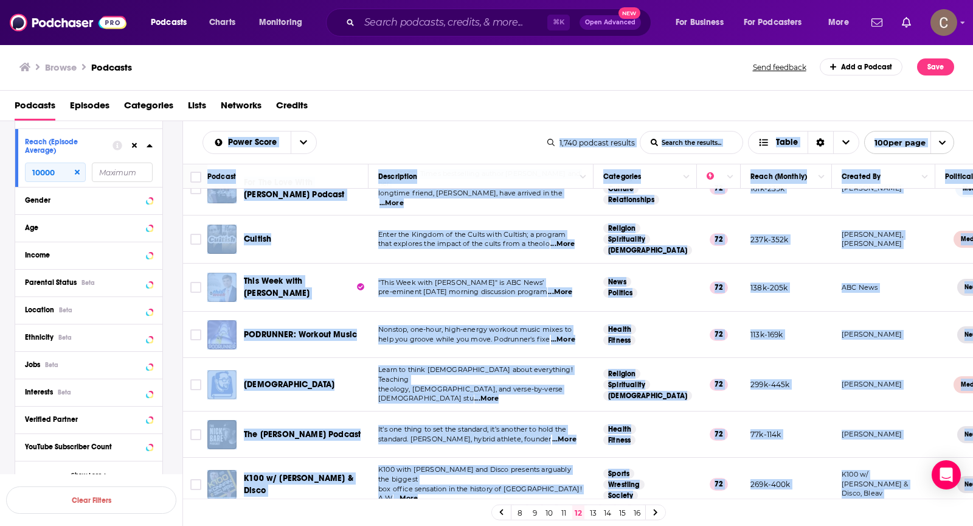
click at [590, 512] on link "13" at bounding box center [593, 512] width 12 height 15
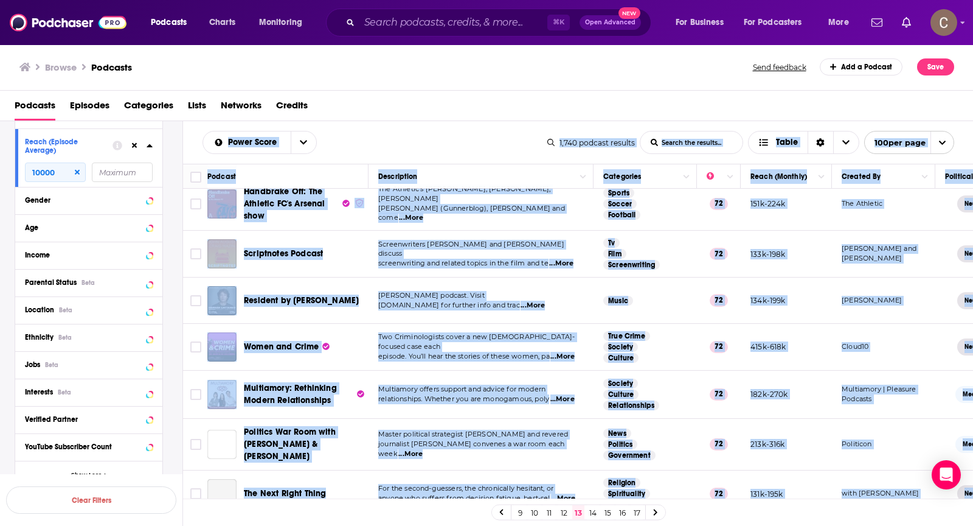
scroll to position [128, 0]
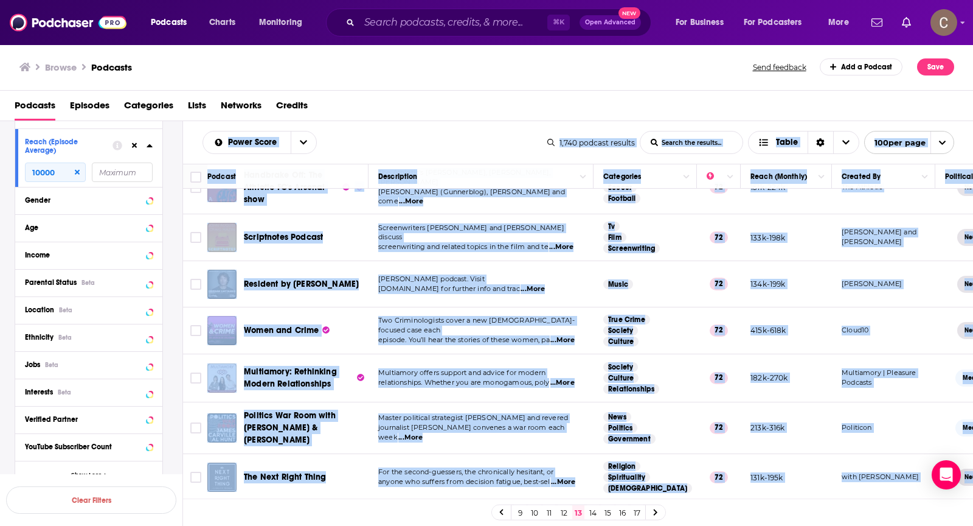
click at [593, 512] on link "14" at bounding box center [593, 512] width 12 height 15
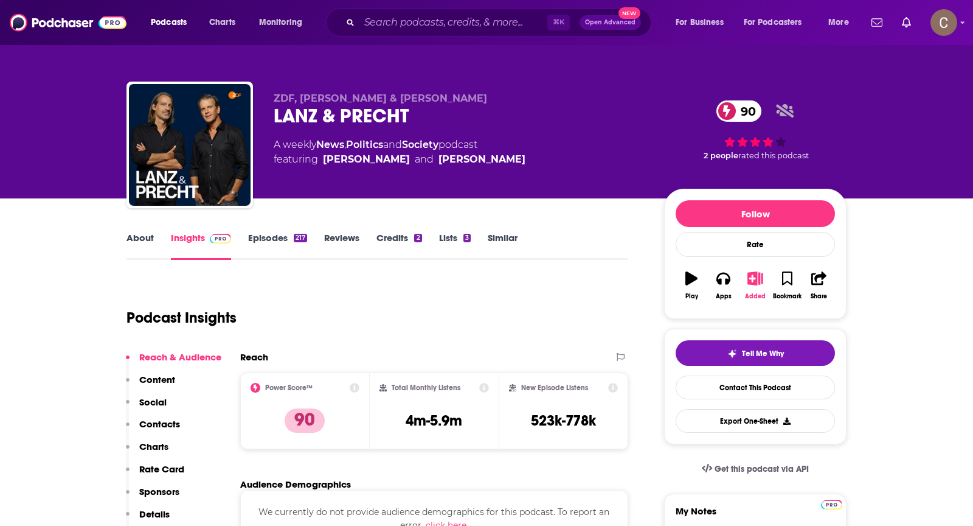
click at [755, 272] on icon "button" at bounding box center [755, 277] width 15 height 13
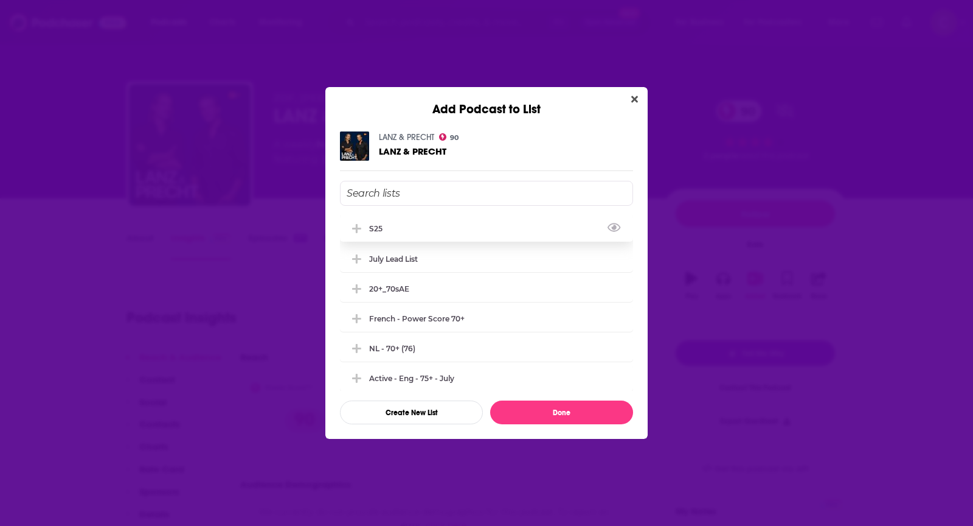
click at [427, 226] on div "s25" at bounding box center [486, 228] width 293 height 27
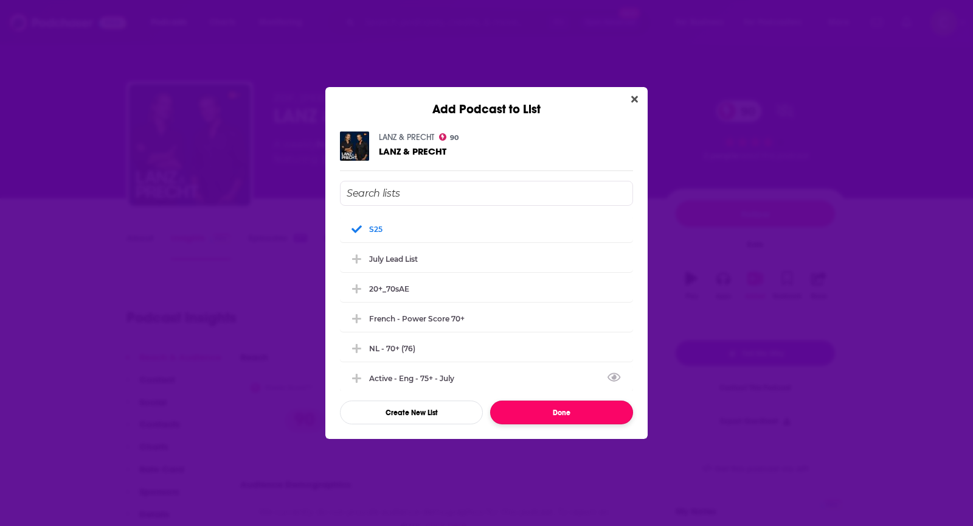
click at [566, 412] on button "Done" at bounding box center [561, 412] width 143 height 24
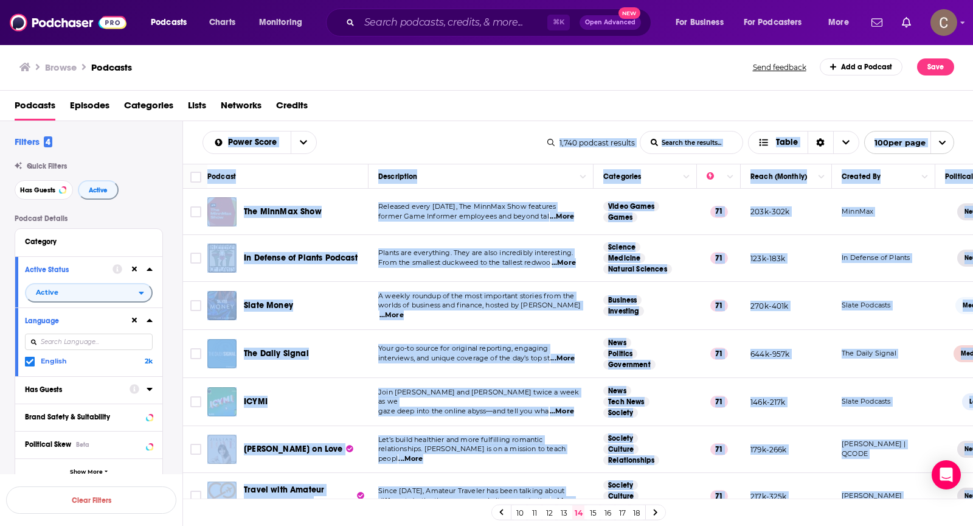
scroll to position [465, 0]
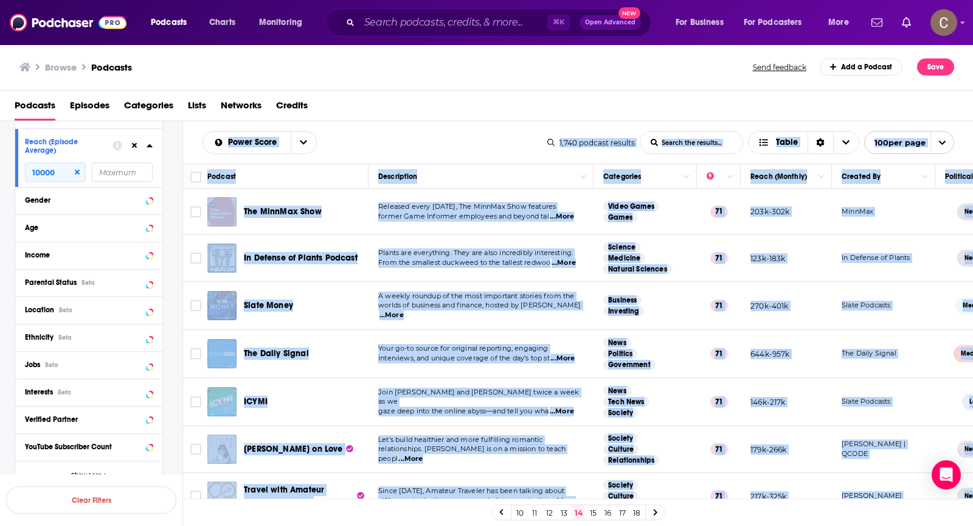
click at [594, 514] on link "15" at bounding box center [593, 512] width 12 height 15
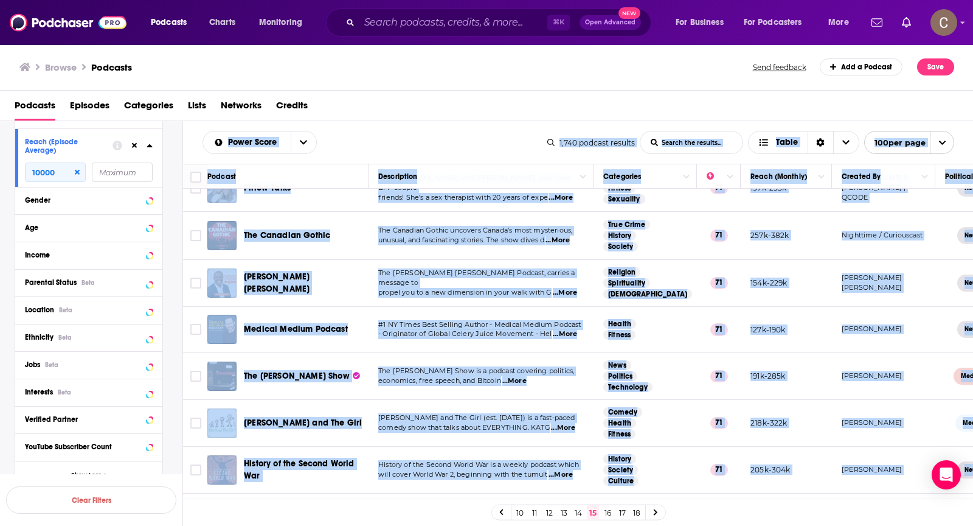
scroll to position [451, 0]
click at [606, 513] on link "16" at bounding box center [608, 512] width 12 height 15
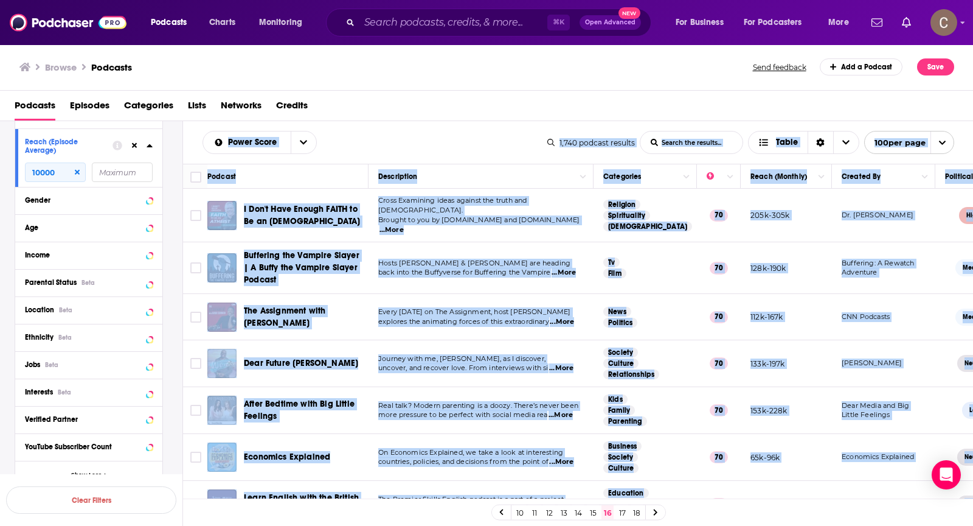
click at [622, 513] on link "17" at bounding box center [622, 512] width 12 height 15
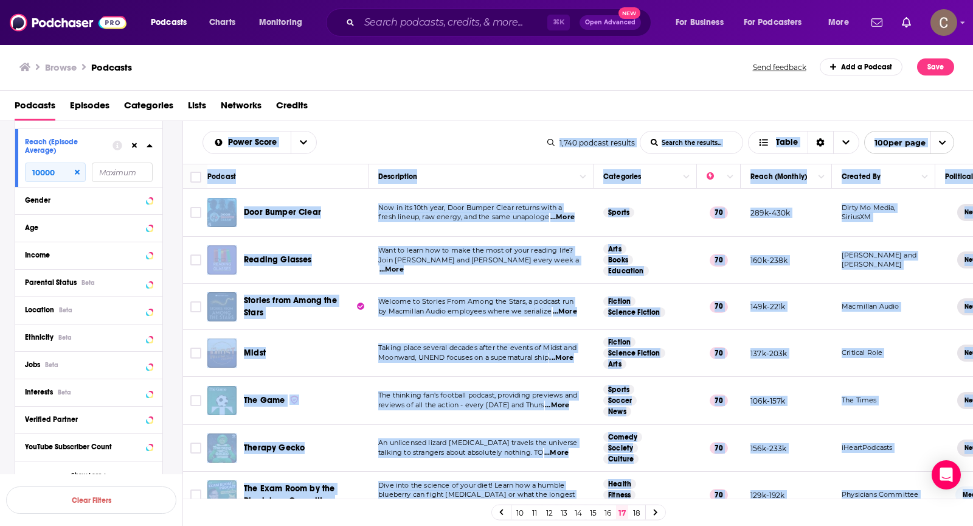
click at [636, 510] on link "18" at bounding box center [637, 512] width 12 height 15
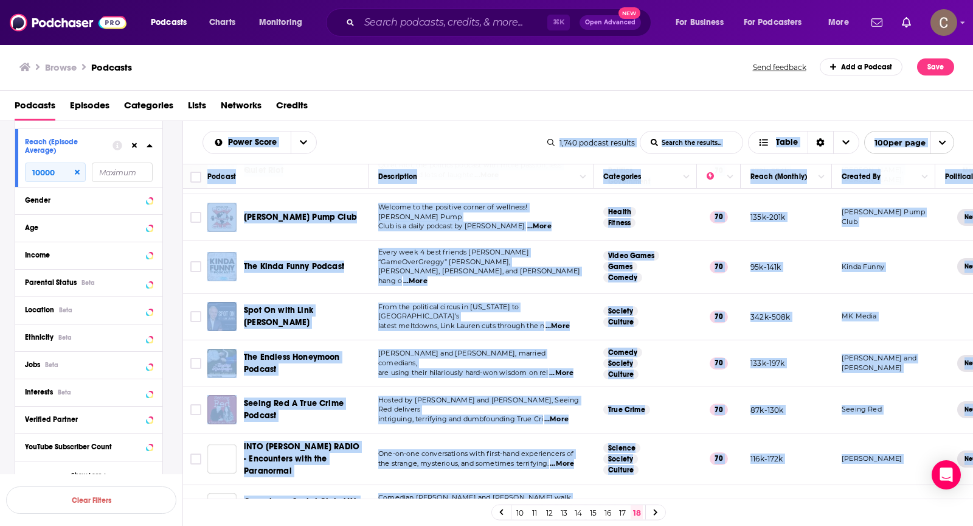
scroll to position [1459, 0]
